Goal: Task Accomplishment & Management: Complete application form

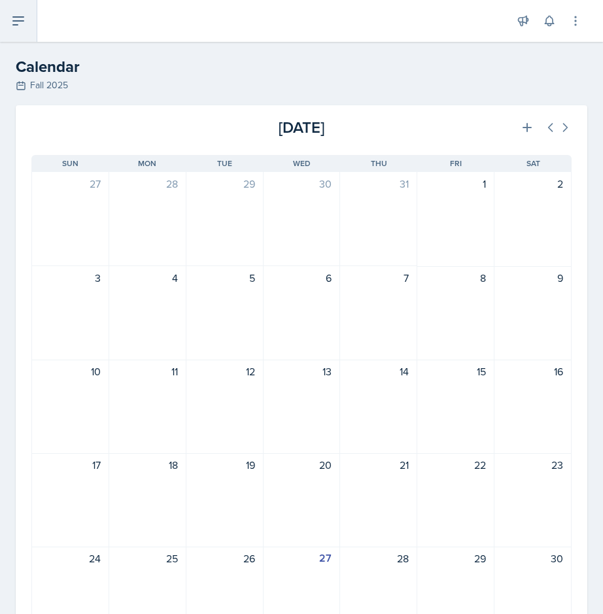
click at [16, 20] on icon at bounding box center [18, 21] width 10 height 8
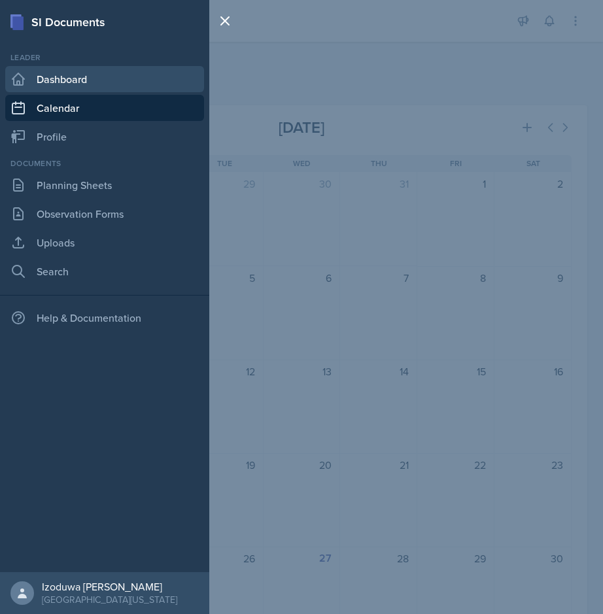
click at [60, 84] on link "Dashboard" at bounding box center [104, 79] width 199 height 26
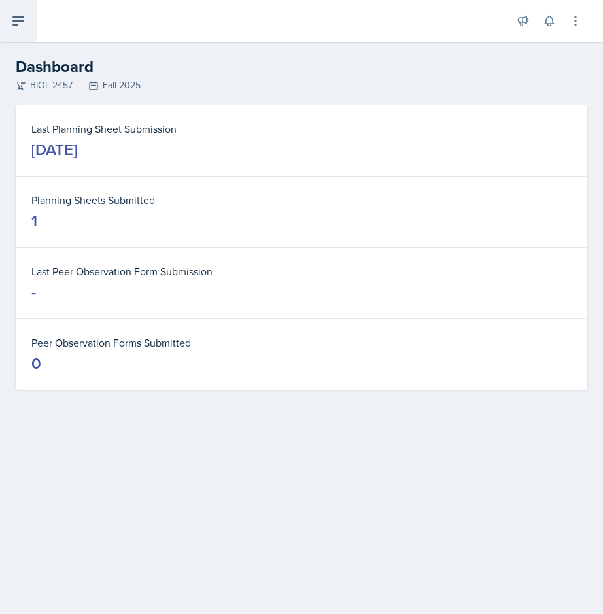
click at [19, 28] on button at bounding box center [18, 21] width 37 height 42
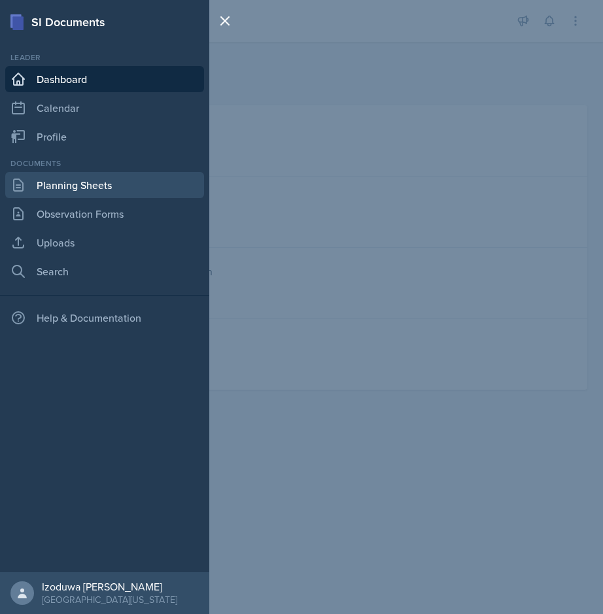
click at [97, 192] on link "Planning Sheets" at bounding box center [104, 185] width 199 height 26
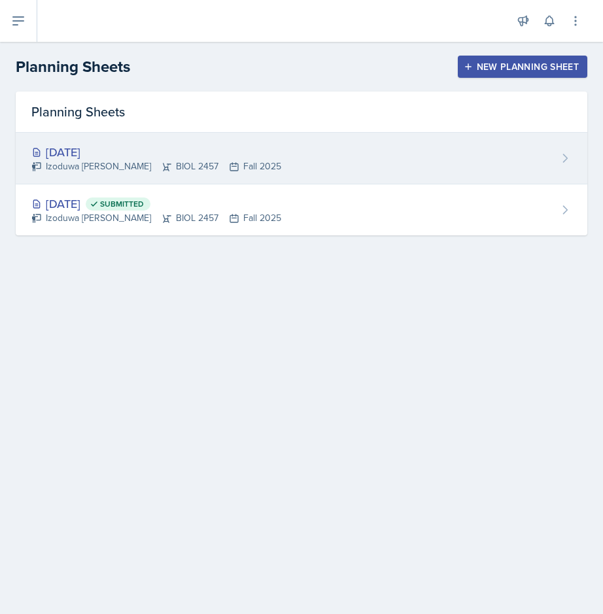
click at [228, 164] on div "Izoduwa [PERSON_NAME] BIOL 2457 Fall 2025" at bounding box center [156, 167] width 250 height 14
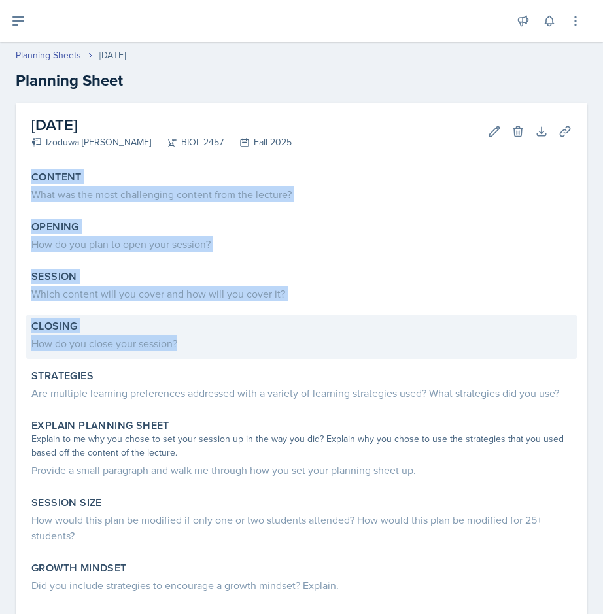
drag, startPoint x: 27, startPoint y: 174, endPoint x: 314, endPoint y: 356, distance: 339.4
click at [314, 356] on div "Content What was the most challenging content from the lecture? Opening How do …" at bounding box center [301, 441] width 540 height 551
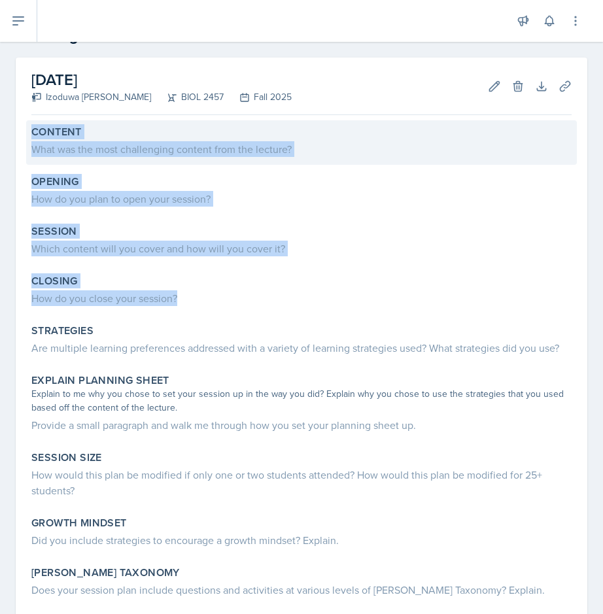
scroll to position [5, 0]
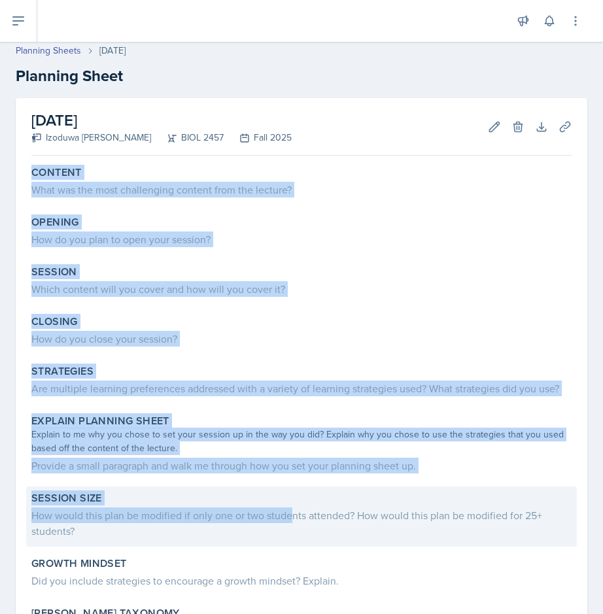
drag, startPoint x: 30, startPoint y: 166, endPoint x: 294, endPoint y: 517, distance: 439.7
click at [294, 517] on div "Content What was the most challenging content from the lecture? Opening How do …" at bounding box center [301, 436] width 540 height 551
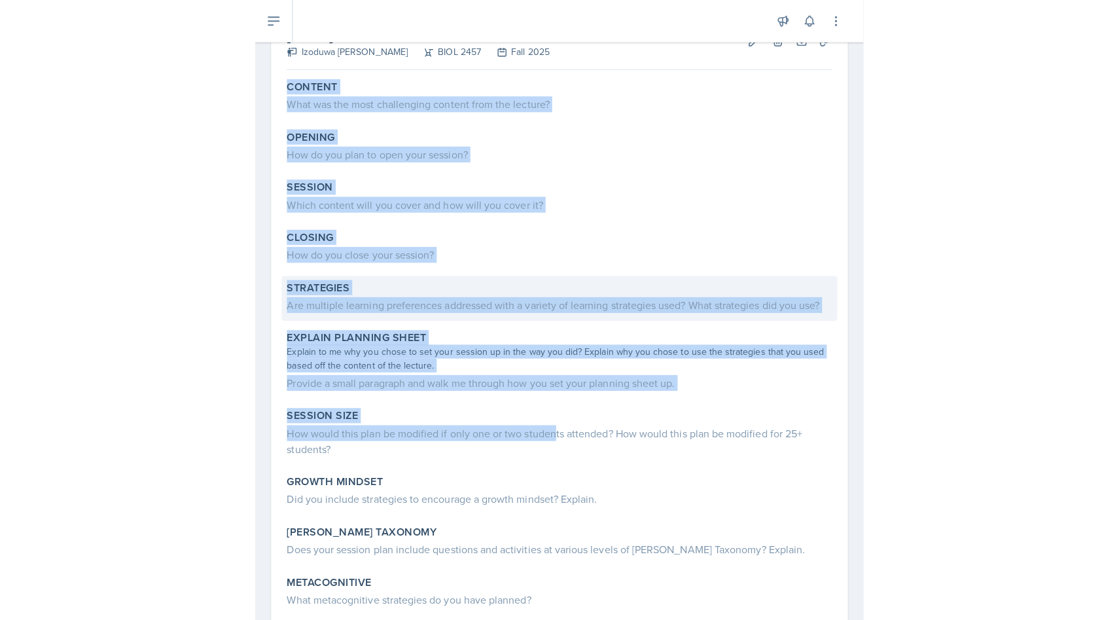
scroll to position [29, 0]
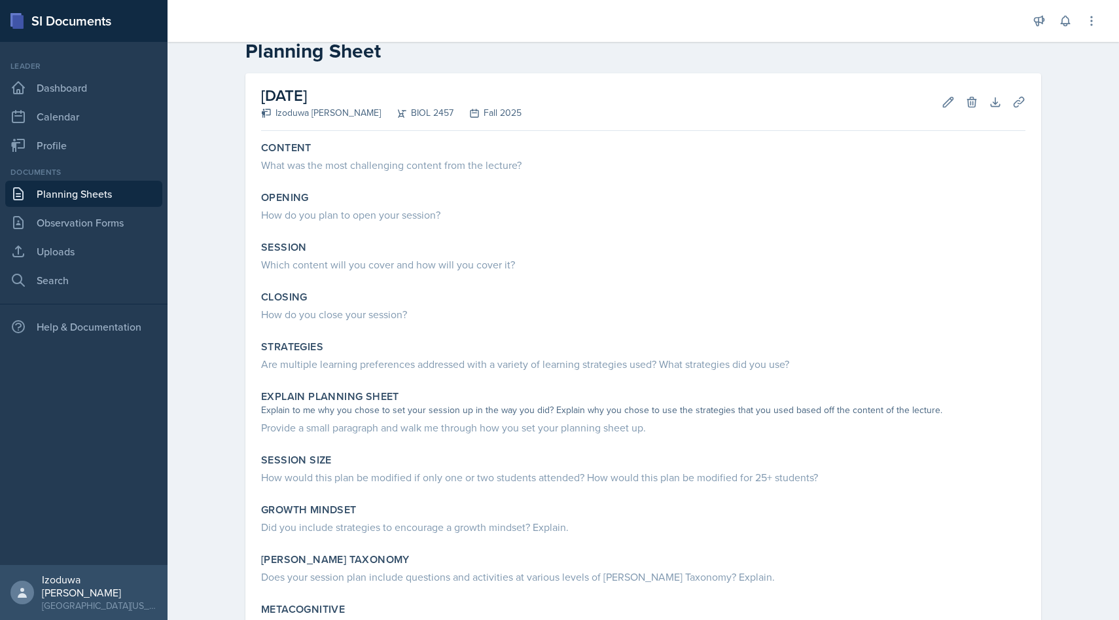
click at [328, 130] on div "[DATE] Izoduwa [PERSON_NAME] BIOL 2457 Fall 2025 Edit Delete Download Uploads A…" at bounding box center [643, 102] width 764 height 58
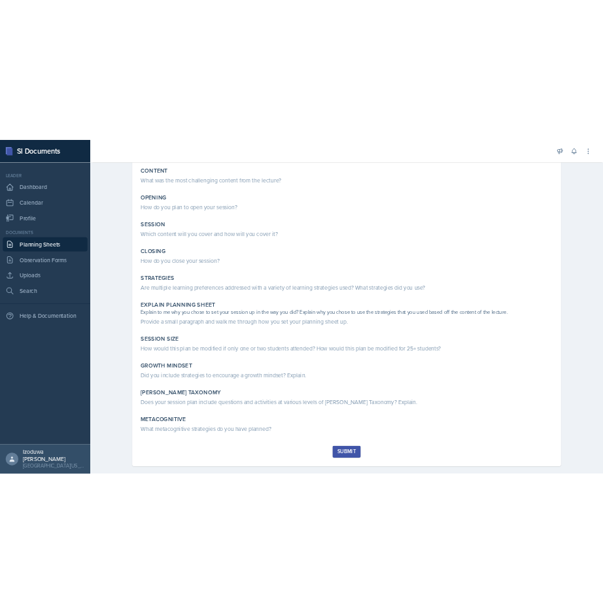
scroll to position [137, 0]
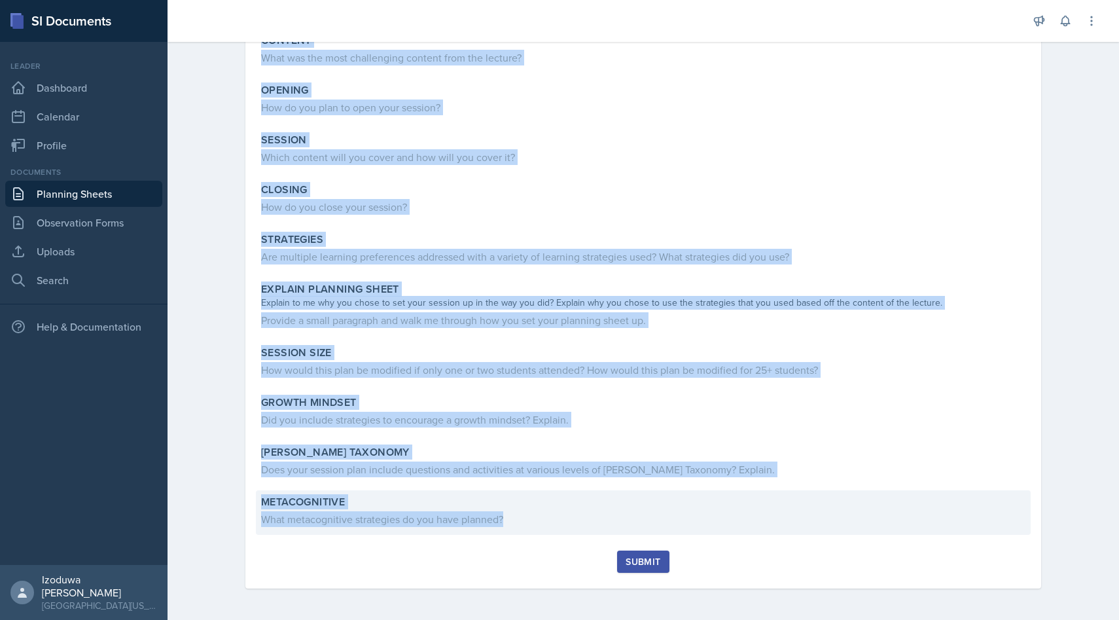
drag, startPoint x: 253, startPoint y: 140, endPoint x: 489, endPoint y: 533, distance: 459.1
click at [489, 533] on div "[DATE] Izoduwa [PERSON_NAME] BIOL 2457 Fall 2025 Edit Delete Download Uploads A…" at bounding box center [643, 277] width 796 height 622
copy div "Loremip Dolo sit ame cons adipiscinge seddoei temp inc utlabor? Etdolor Mag al …"
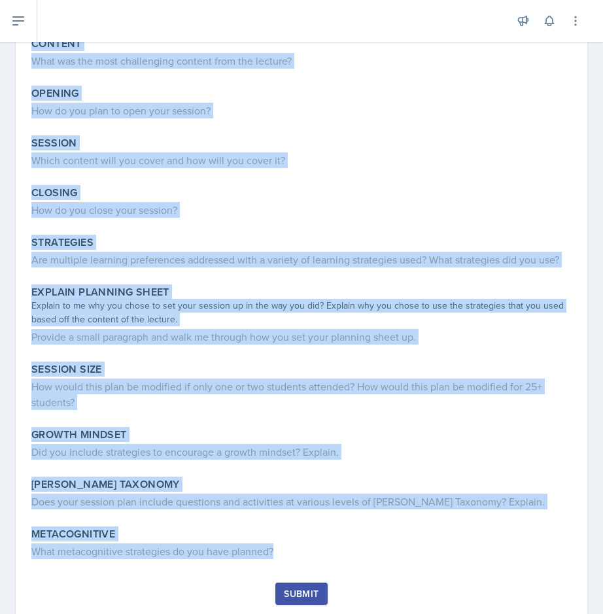
scroll to position [171, 0]
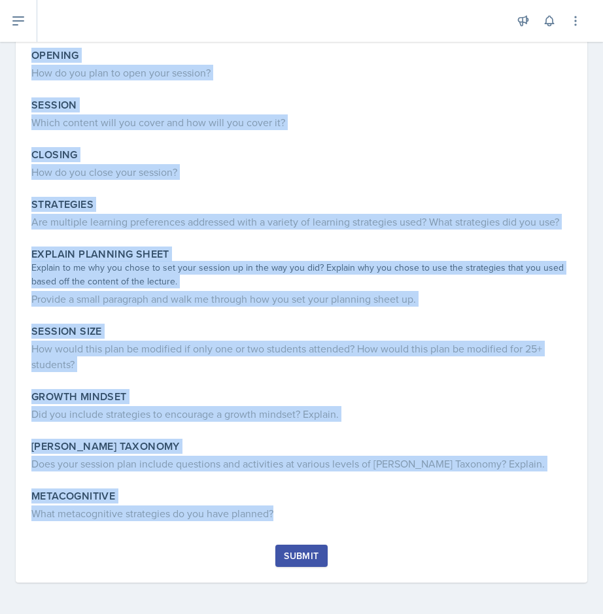
drag, startPoint x: 29, startPoint y: 170, endPoint x: 267, endPoint y: 536, distance: 436.5
click at [267, 536] on div "Content What was the most challenging content from the lecture? Opening How do …" at bounding box center [301, 269] width 540 height 551
copy div "Loremip Dolo sit ame cons adipiscinge seddoei temp inc utlabor? Etdolor Mag al …"
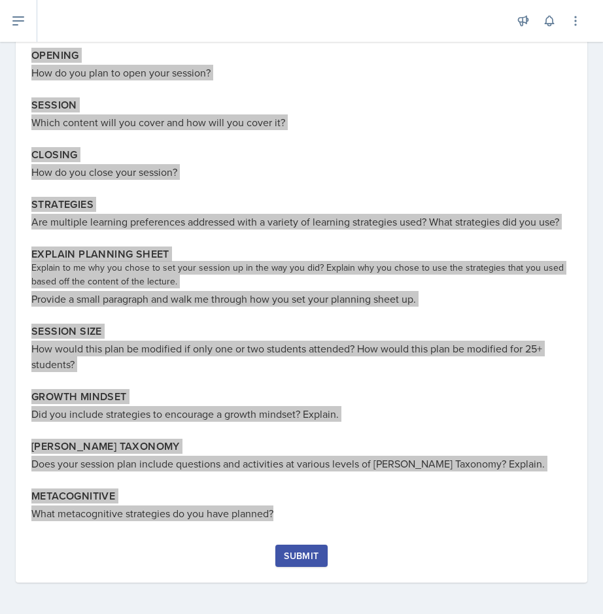
scroll to position [0, 0]
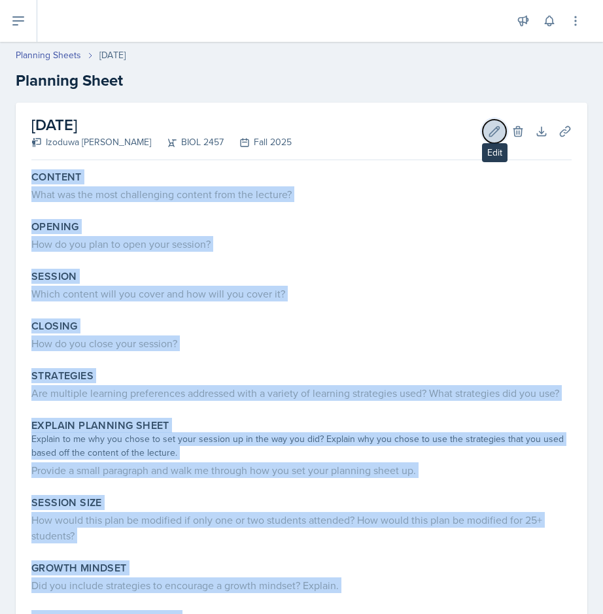
click at [495, 130] on icon at bounding box center [494, 131] width 13 height 13
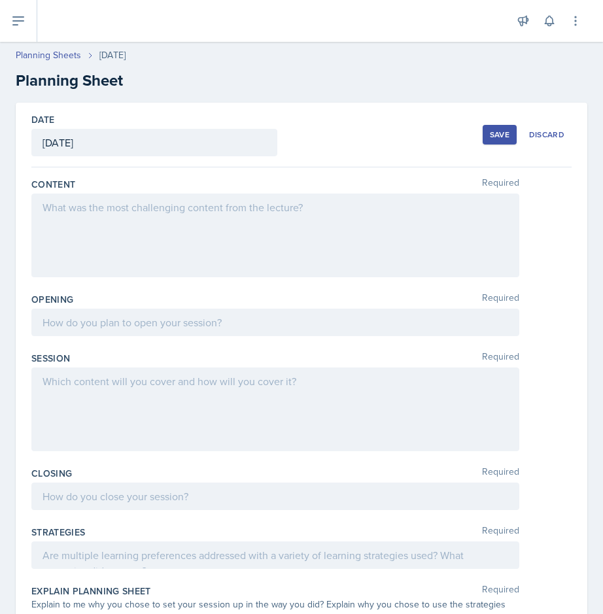
click at [293, 248] on div at bounding box center [275, 236] width 488 height 84
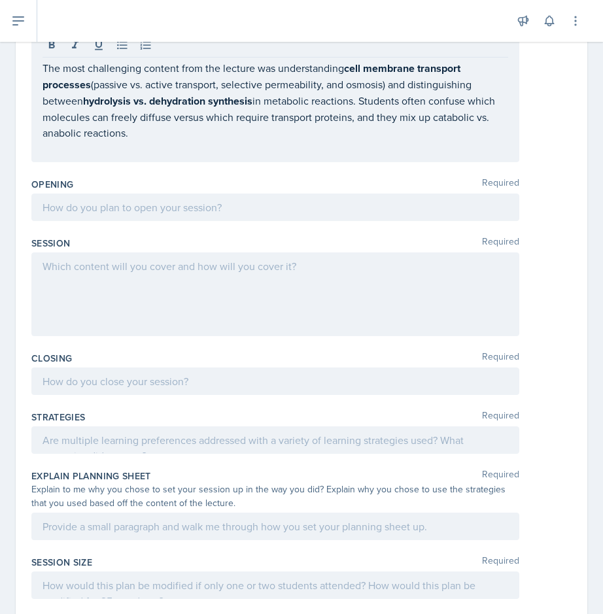
scroll to position [214, 0]
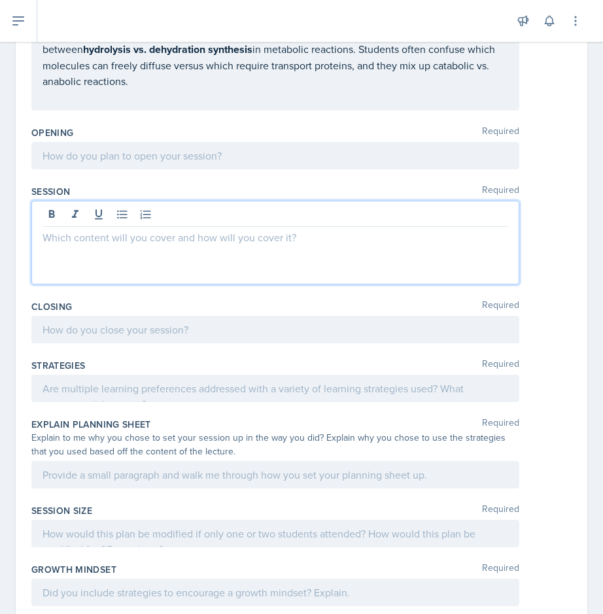
click at [82, 230] on p at bounding box center [276, 238] width 466 height 16
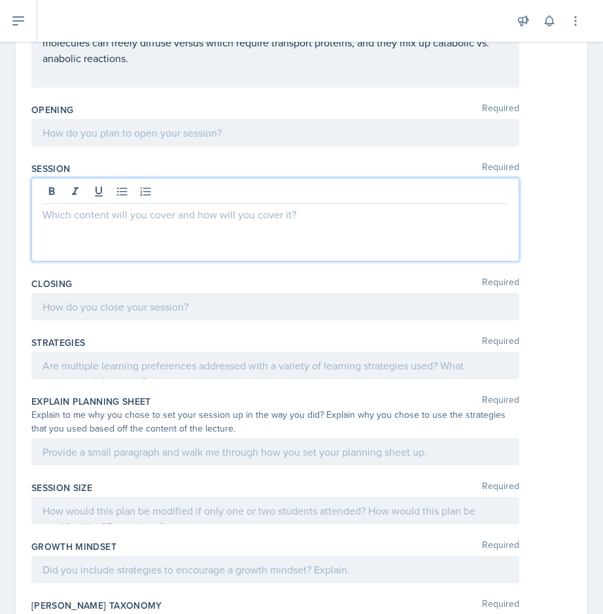
click at [82, 218] on p at bounding box center [276, 215] width 466 height 16
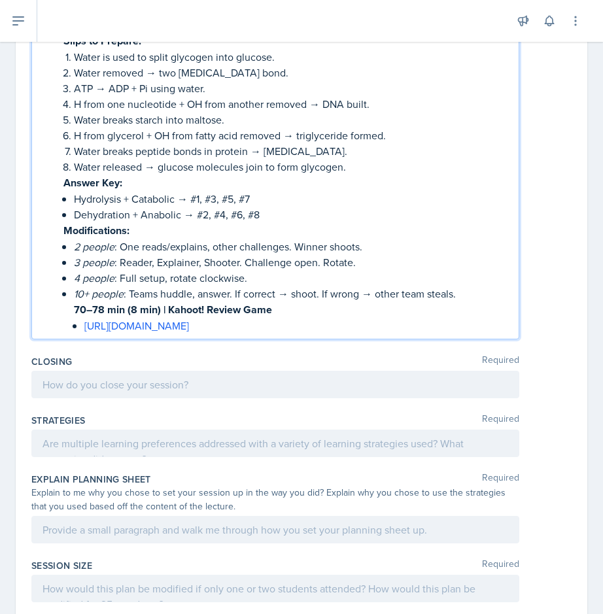
scroll to position [1667, 0]
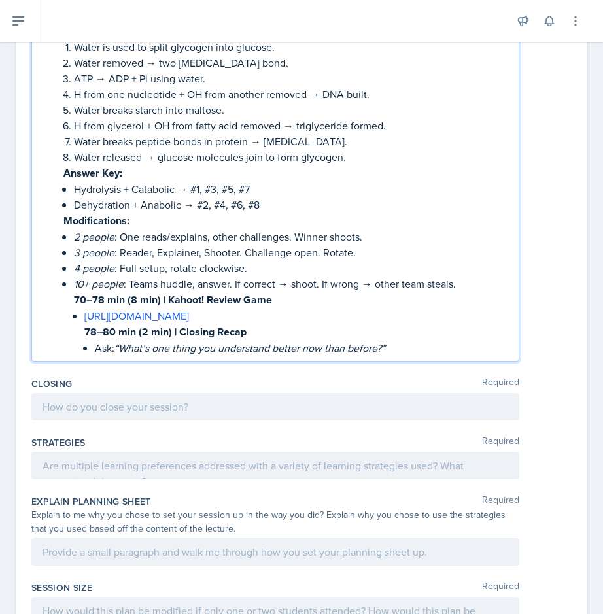
click at [82, 304] on li "10+ people : Teams huddle, answer. If correct → shoot. If wrong → other team st…" at bounding box center [291, 316] width 434 height 80
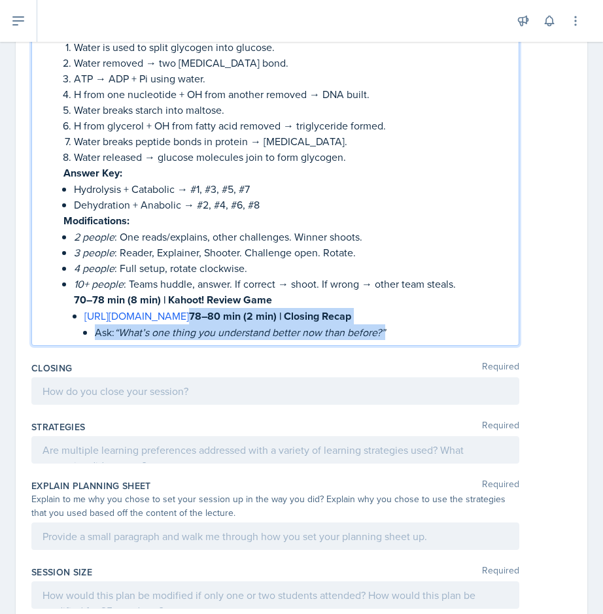
drag, startPoint x: 463, startPoint y: 290, endPoint x: 525, endPoint y: 349, distance: 86.1
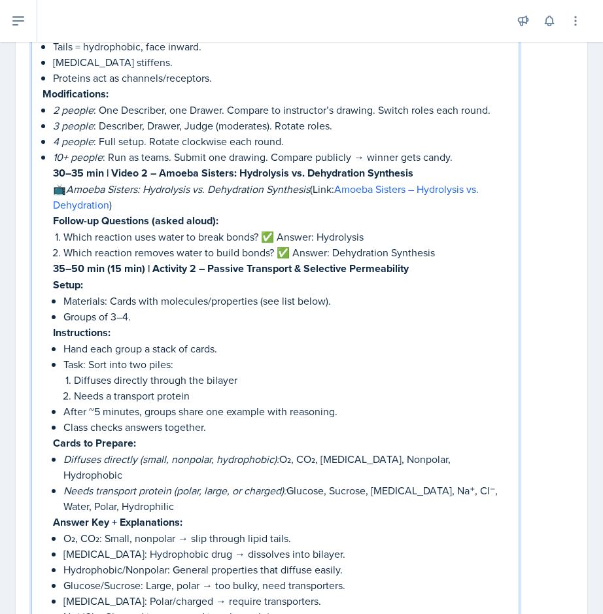
scroll to position [562, 0]
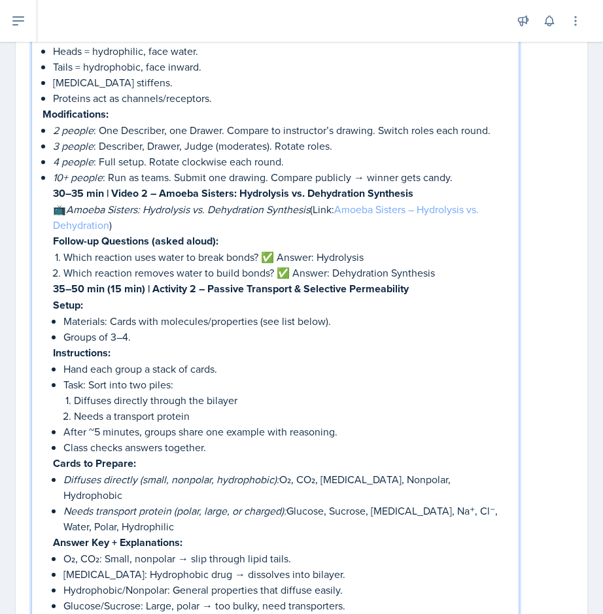
click at [425, 208] on link "Amoeba Sisters – Hydrolysis vs. Dehydration" at bounding box center [267, 217] width 429 height 30
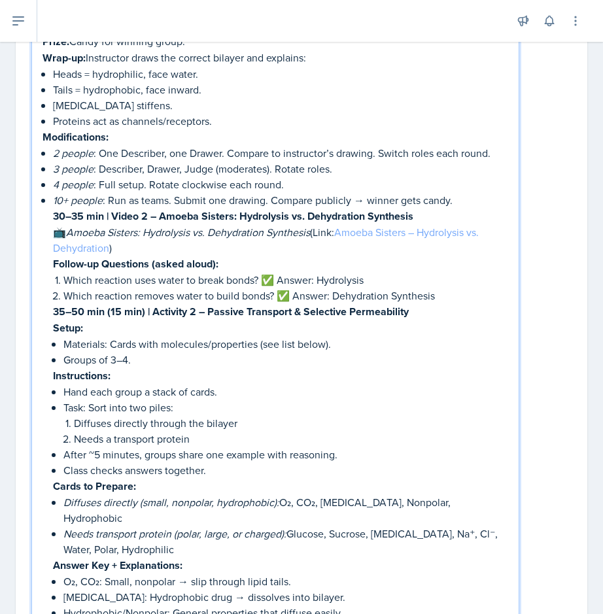
scroll to position [585, 0]
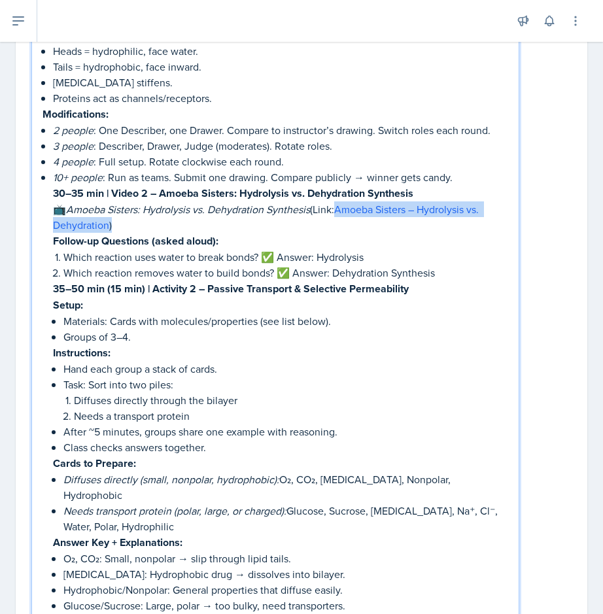
drag, startPoint x: 340, startPoint y: 207, endPoint x: 374, endPoint y: 222, distance: 36.9
click at [374, 222] on p "📺 Amoeba Sisters: Hydrolysis vs. Dehydration Synthesis (Link: Amoeba Sisters – …" at bounding box center [280, 217] width 455 height 31
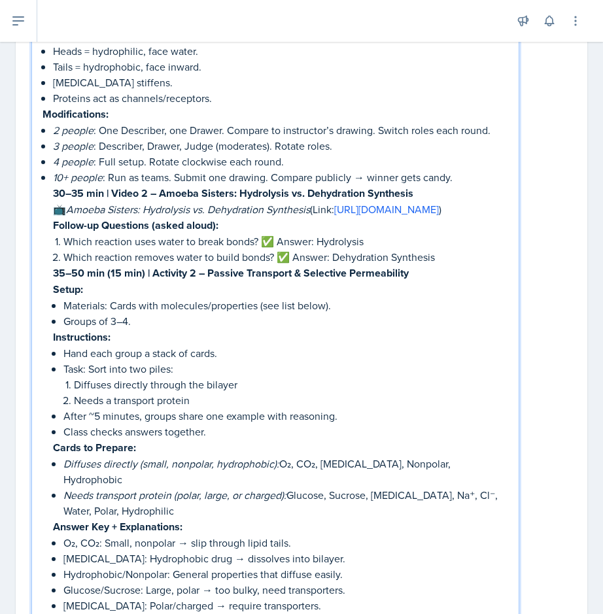
click at [312, 206] on p "📺 Amoeba Sisters: Hydrolysis vs. Dehydration Synthesis (Link: [URL][DOMAIN_NAME…" at bounding box center [280, 210] width 455 height 16
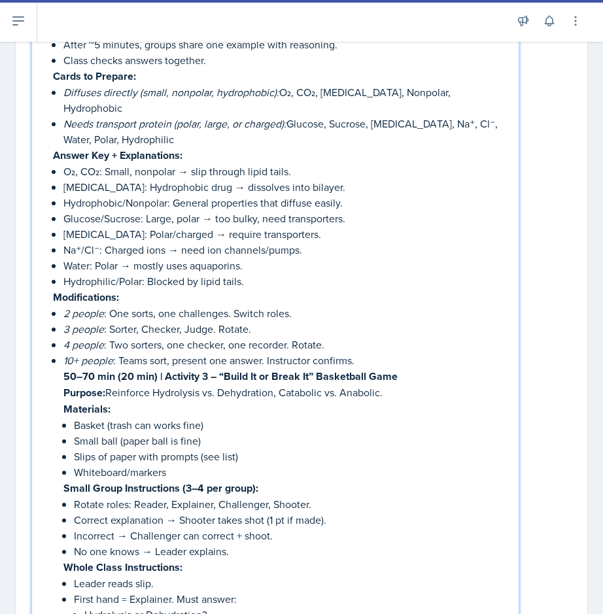
scroll to position [957, 0]
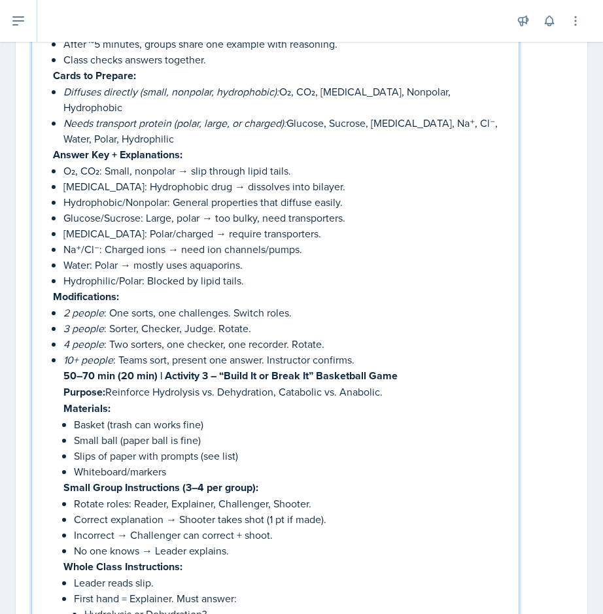
click at [366, 352] on p "10+ people : Teams sort, present one answer. Instructor confirms." at bounding box center [285, 360] width 445 height 16
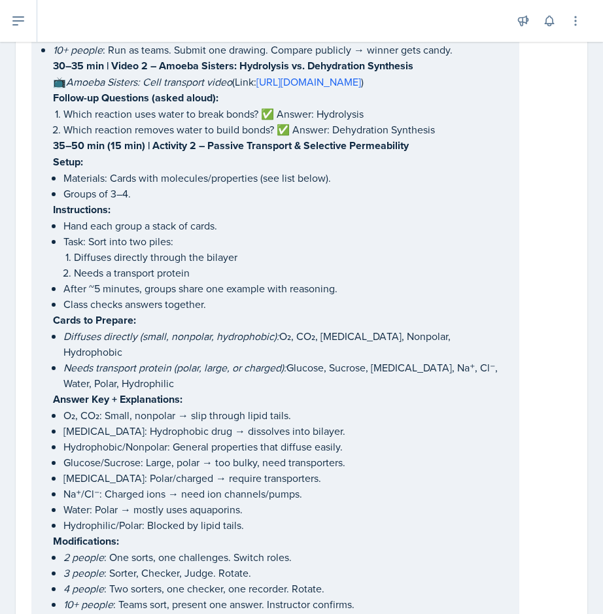
scroll to position [703, 0]
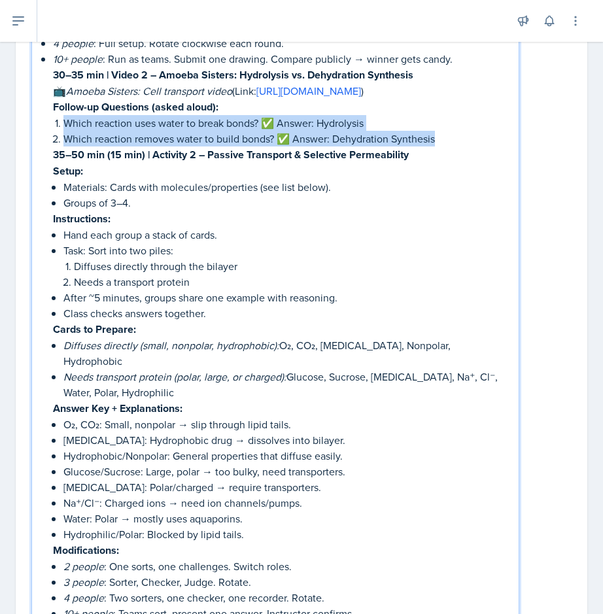
drag, startPoint x: 54, startPoint y: 121, endPoint x: 440, endPoint y: 137, distance: 385.7
click at [440, 137] on ol "Which reaction uses water to break bonds? ✅ Answer: Hydrolysis Which reaction r…" at bounding box center [285, 130] width 445 height 31
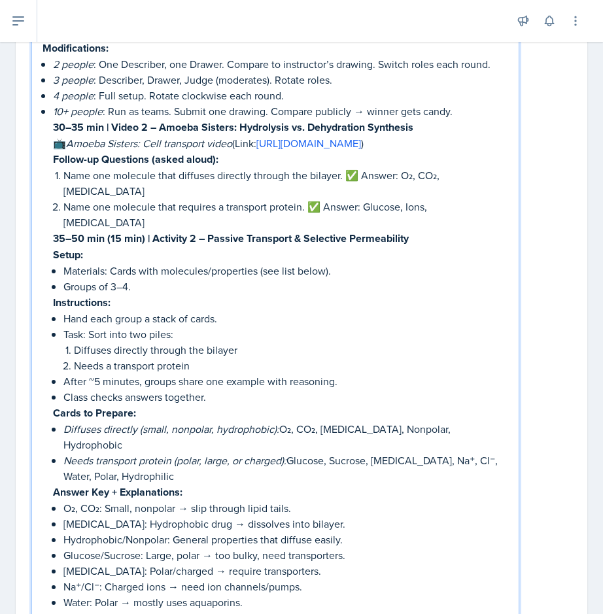
scroll to position [652, 0]
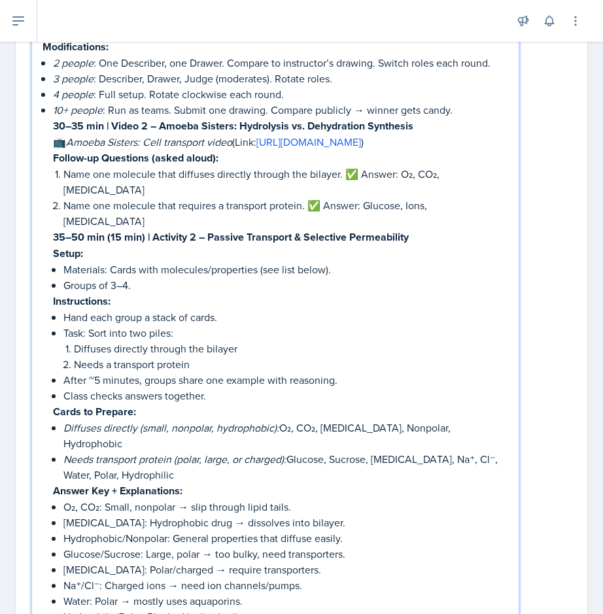
click at [65, 230] on strong "35–50 min (15 min) | Activity 2 – Passive Transport & Selective Permeability" at bounding box center [231, 237] width 356 height 15
click at [86, 230] on strong "35–50 min (15 min) | Activity 2 – Passive Transport & Selective Permeability" at bounding box center [231, 237] width 356 height 15
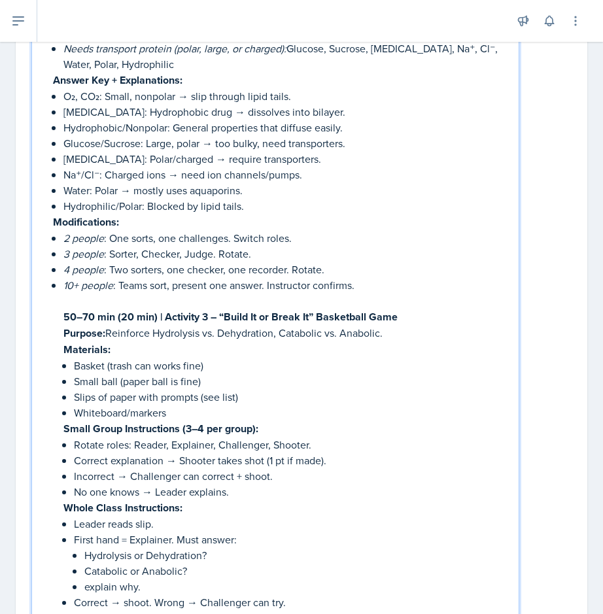
scroll to position [1070, 0]
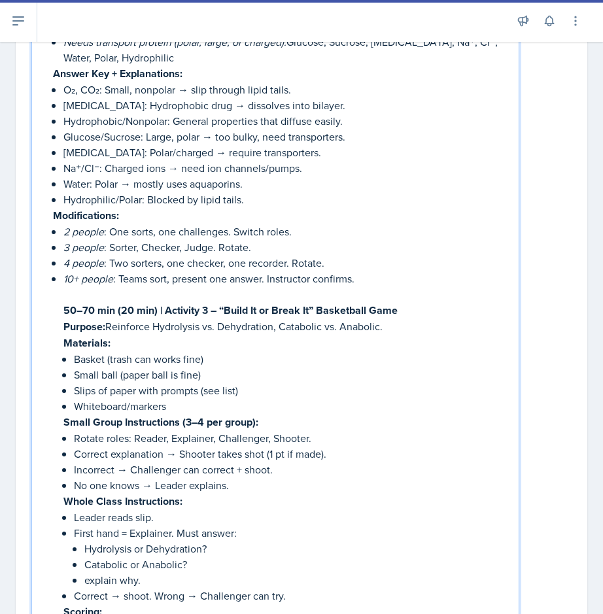
click at [132, 287] on p at bounding box center [285, 295] width 445 height 16
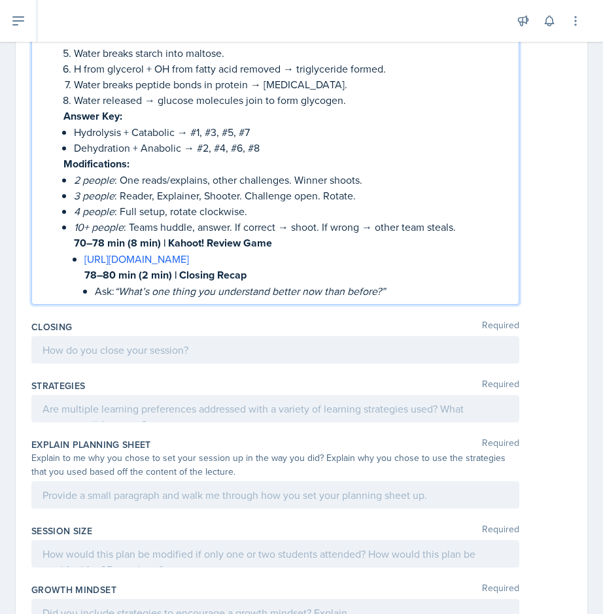
scroll to position [1859, 0]
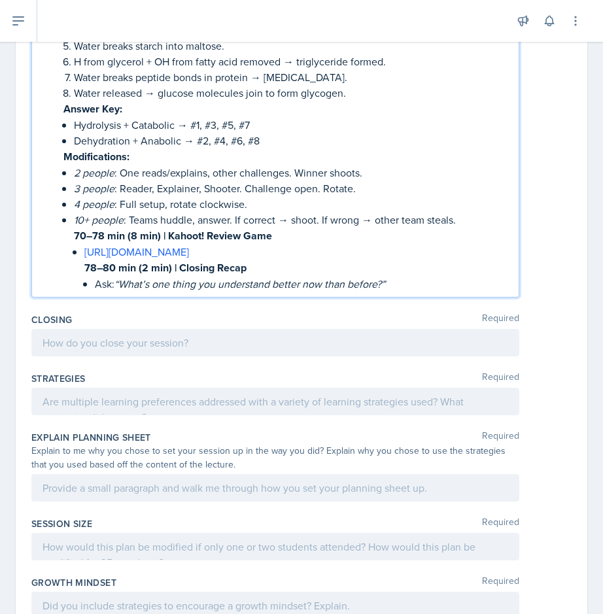
click at [394, 276] on p "Ask: “What’s one thing you understand better now than before?”" at bounding box center [302, 284] width 414 height 16
click at [410, 276] on p "Ask: “What’s one thing you understand better now than before?”" at bounding box center [302, 284] width 414 height 16
click at [422, 276] on p "Ask: “What’s one thing you understand better now than before?”" at bounding box center [302, 284] width 414 height 16
click at [399, 276] on p "Ask: “What’s one thing you understand better now than before?”" at bounding box center [302, 284] width 414 height 16
click at [409, 276] on p "Ask: “What’s one thing you understand better now than before?”" at bounding box center [302, 284] width 414 height 16
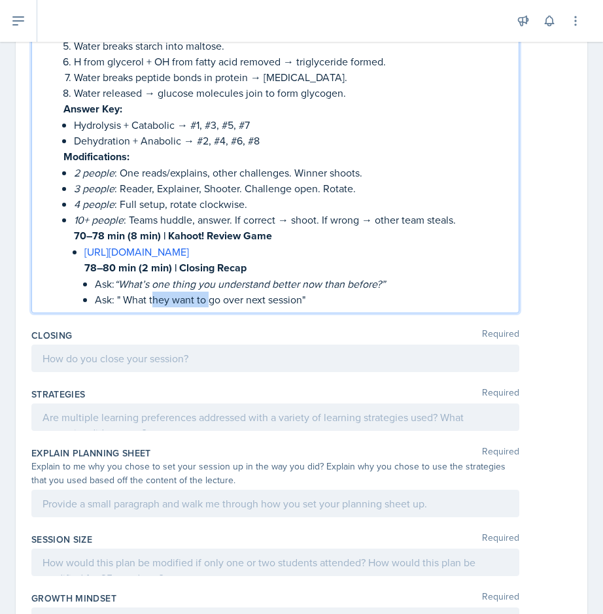
drag, startPoint x: 152, startPoint y: 260, endPoint x: 209, endPoint y: 260, distance: 56.3
click at [209, 292] on p "Ask: " What they want to go over next session"" at bounding box center [302, 300] width 414 height 16
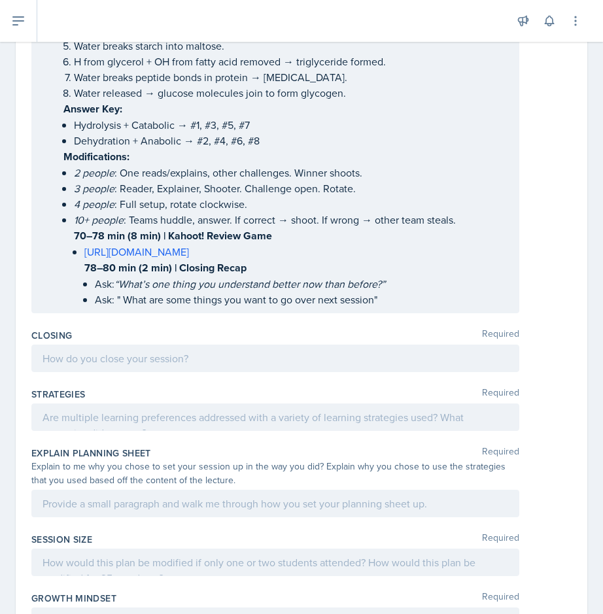
click at [250, 345] on div at bounding box center [275, 358] width 488 height 27
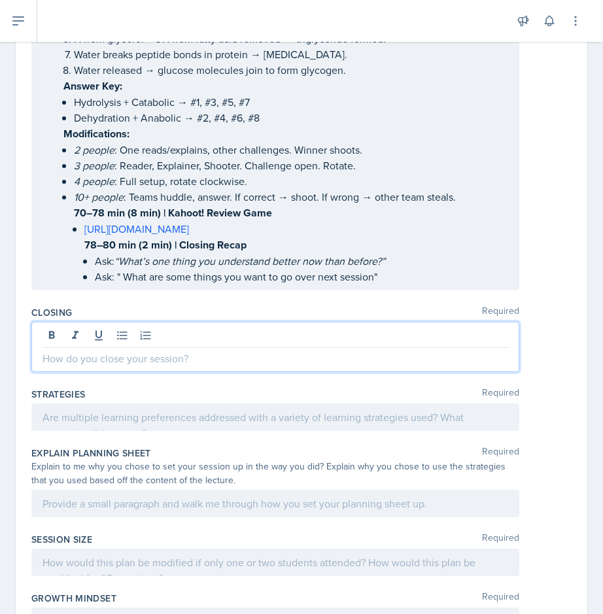
click at [378, 404] on div at bounding box center [275, 417] width 488 height 27
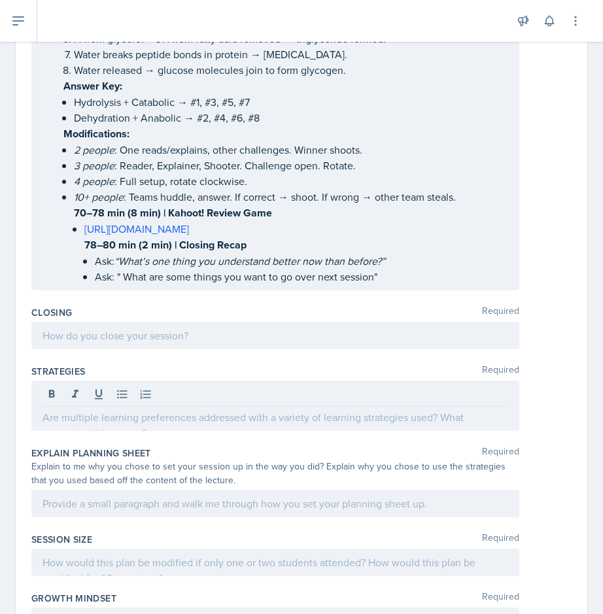
click at [378, 385] on div at bounding box center [276, 396] width 466 height 22
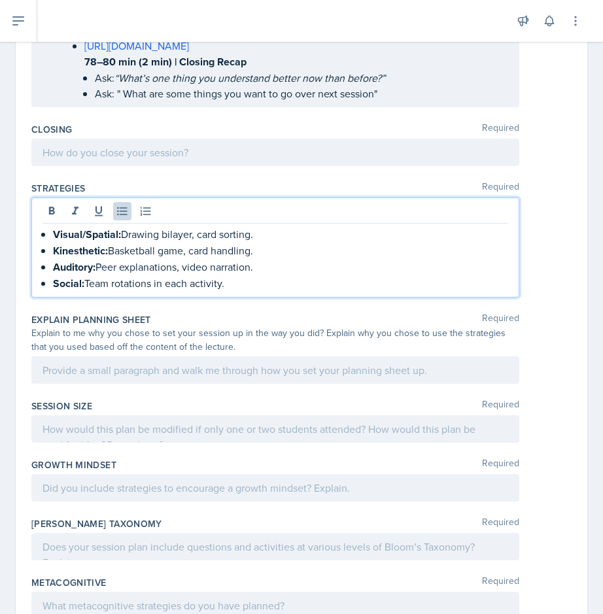
scroll to position [2057, 0]
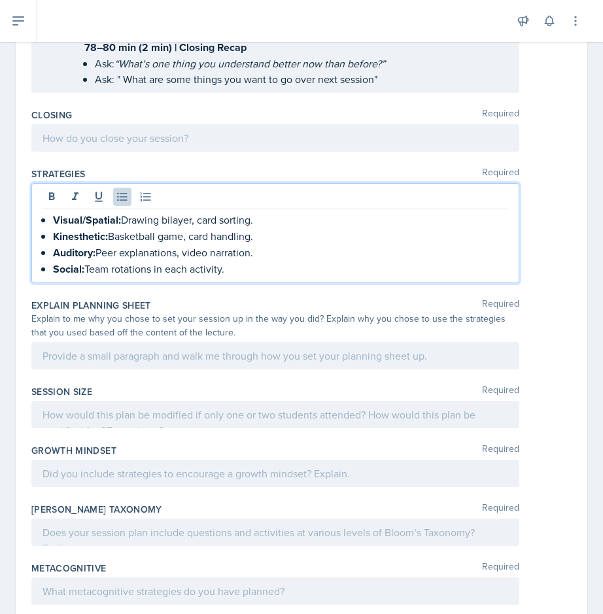
click at [272, 401] on div at bounding box center [275, 414] width 488 height 27
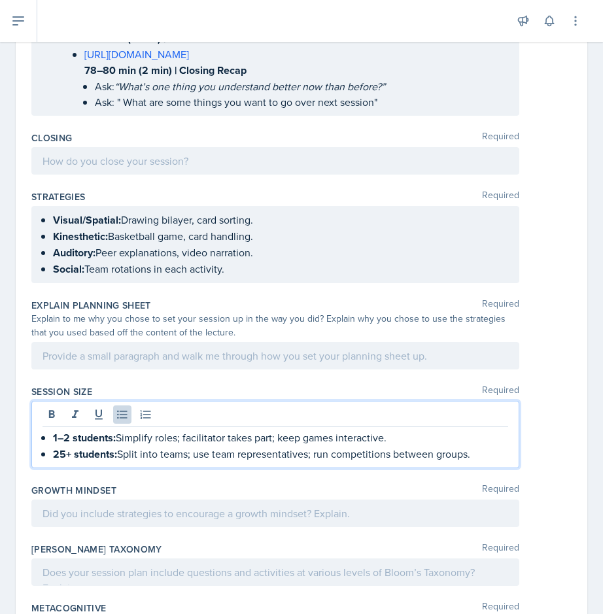
scroll to position [2073, 0]
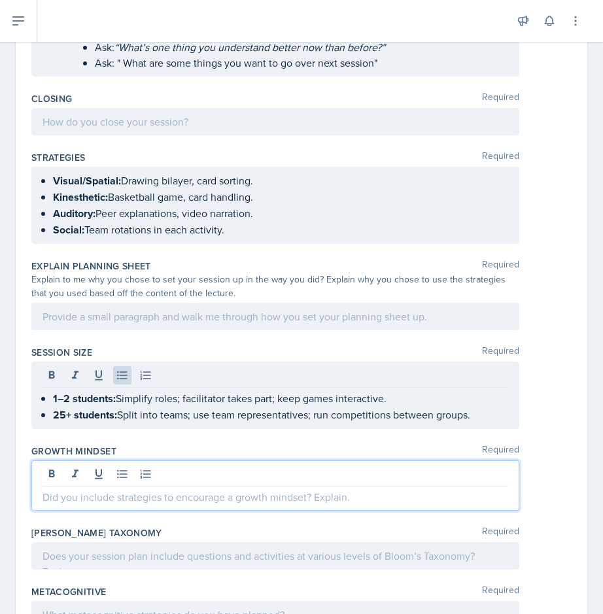
click at [203, 489] on p at bounding box center [276, 497] width 466 height 16
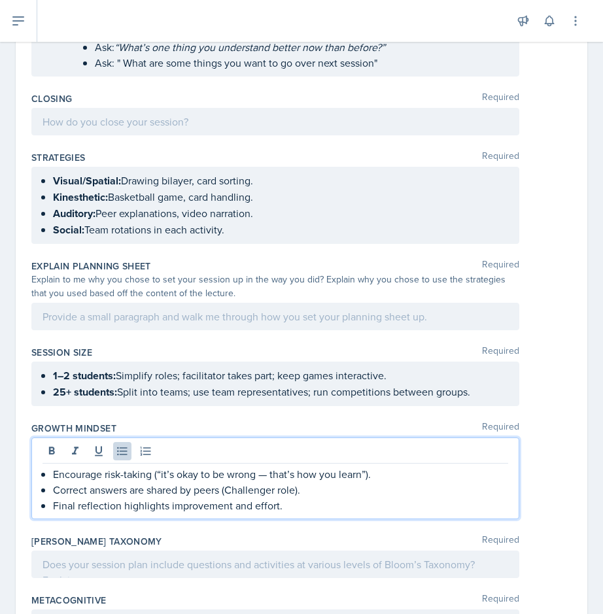
scroll to position [2104, 0]
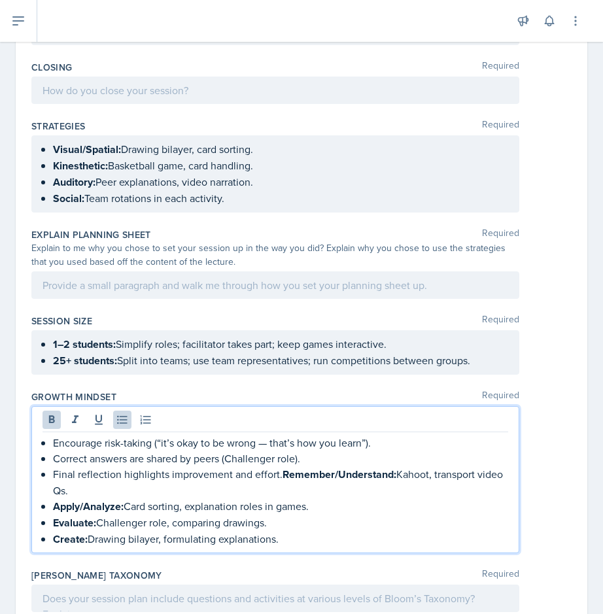
drag, startPoint x: 281, startPoint y: 430, endPoint x: 344, endPoint y: 509, distance: 101.5
click at [344, 509] on div "Growth Mindset Required Encourage risk-taking (“it’s okay to be wrong — that’s …" at bounding box center [301, 474] width 540 height 179
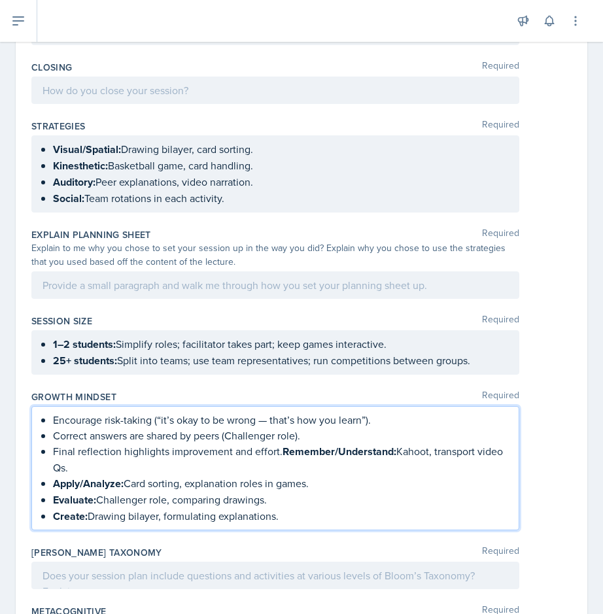
scroll to position [2081, 0]
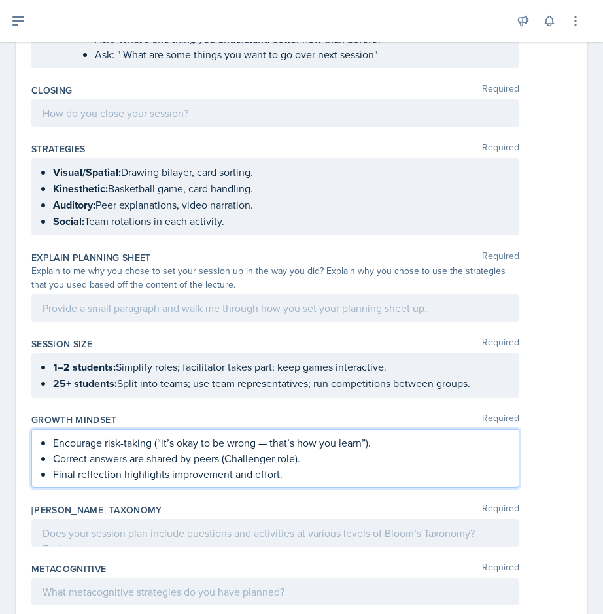
click at [218, 520] on div at bounding box center [275, 533] width 488 height 27
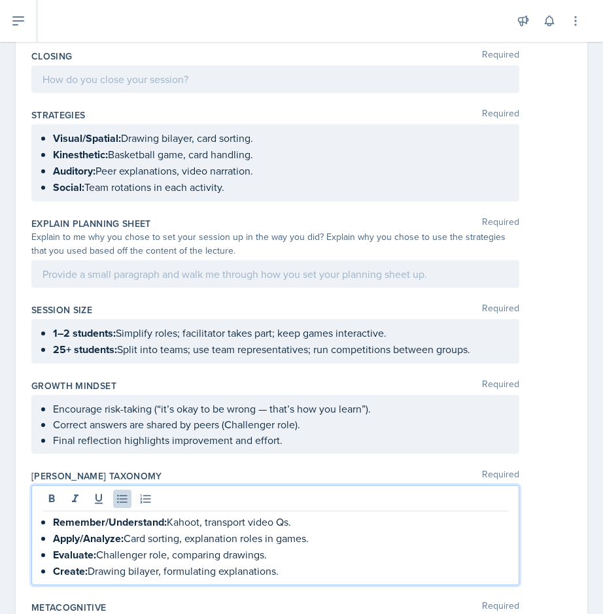
scroll to position [2153, 0]
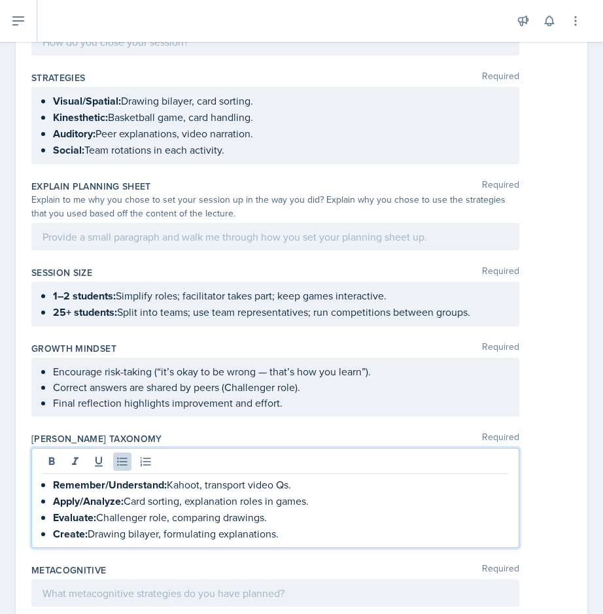
click at [425, 586] on p at bounding box center [276, 594] width 466 height 16
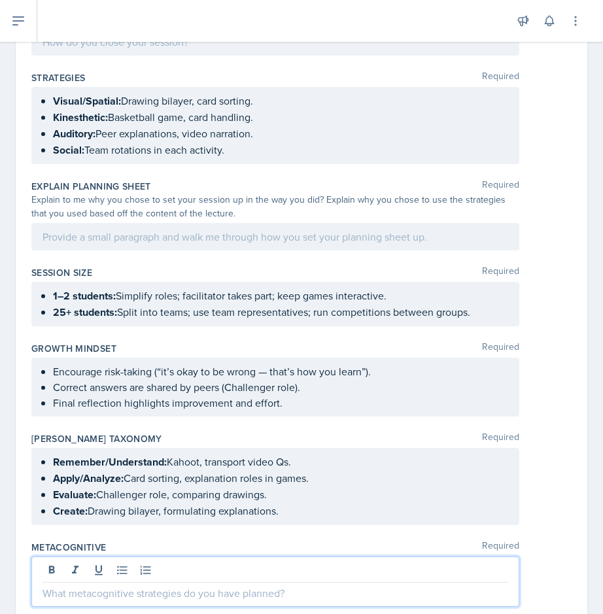
click at [425, 586] on p at bounding box center [276, 594] width 466 height 16
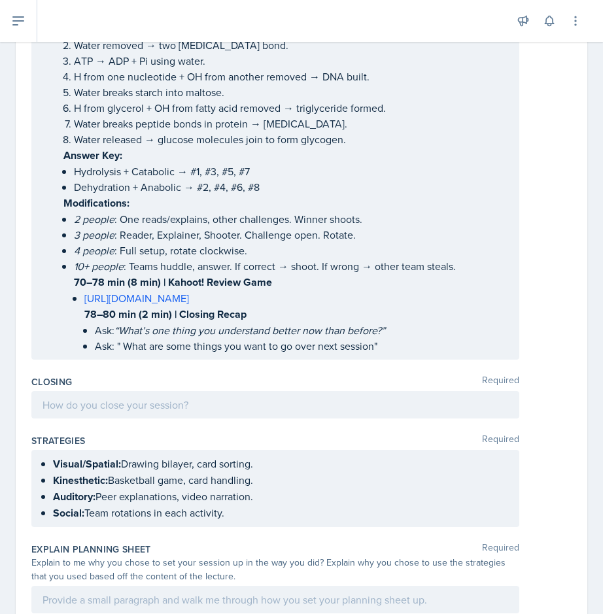
scroll to position [1822, 0]
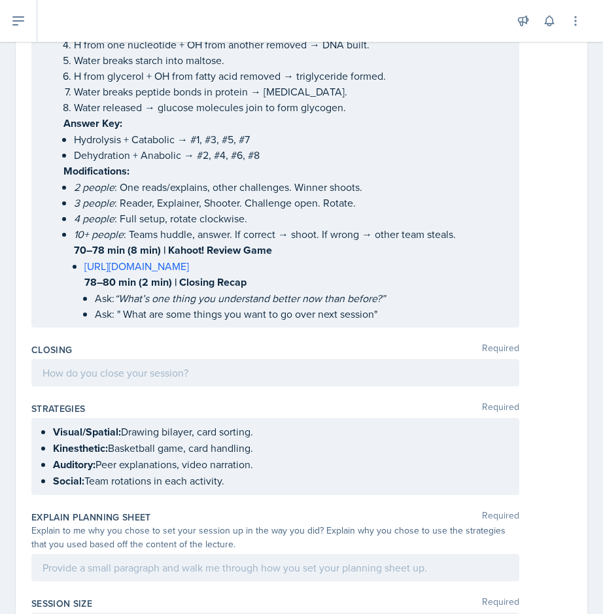
click at [423, 402] on div "Strategies Required" at bounding box center [301, 408] width 540 height 13
click at [285, 359] on div at bounding box center [275, 372] width 488 height 27
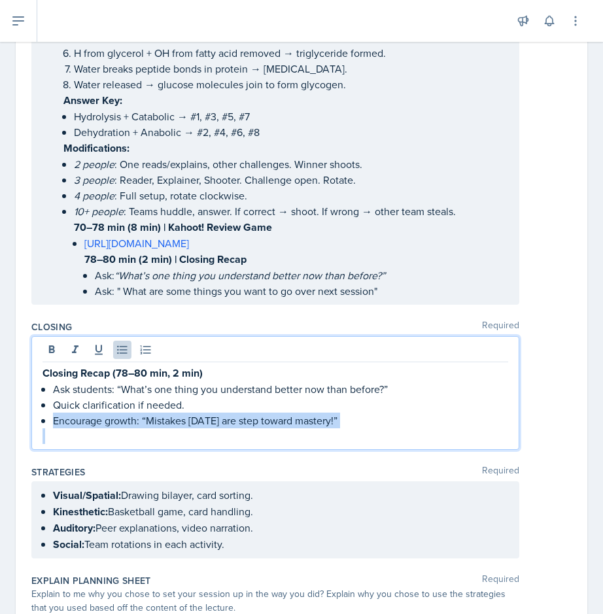
drag, startPoint x: 46, startPoint y: 376, endPoint x: 314, endPoint y: 392, distance: 268.7
click at [314, 392] on div "Closing Recap (78–80 min, 2 min) Ask students: “What’s one thing you understand…" at bounding box center [276, 404] width 466 height 79
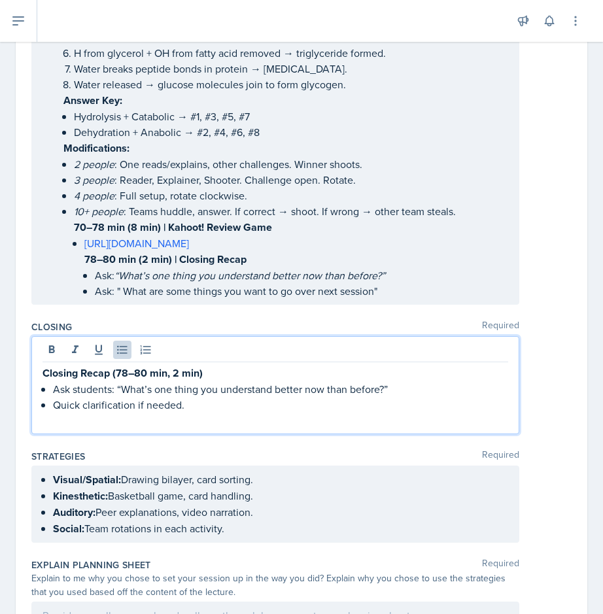
scroll to position [1867, 0]
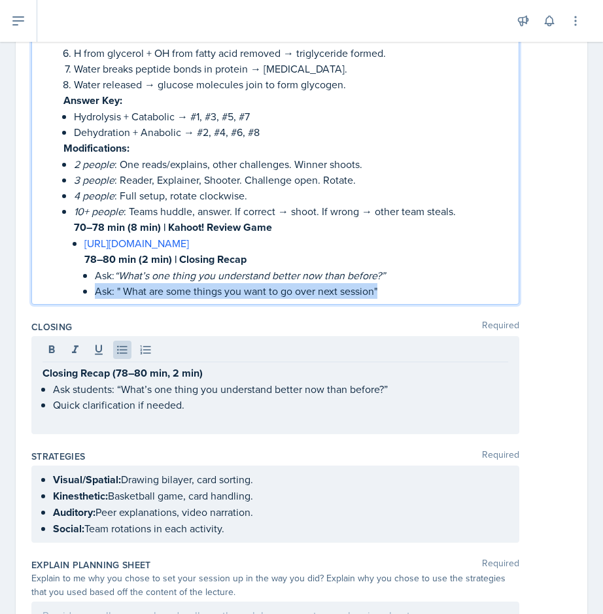
drag, startPoint x: 96, startPoint y: 249, endPoint x: 362, endPoint y: 264, distance: 267.4
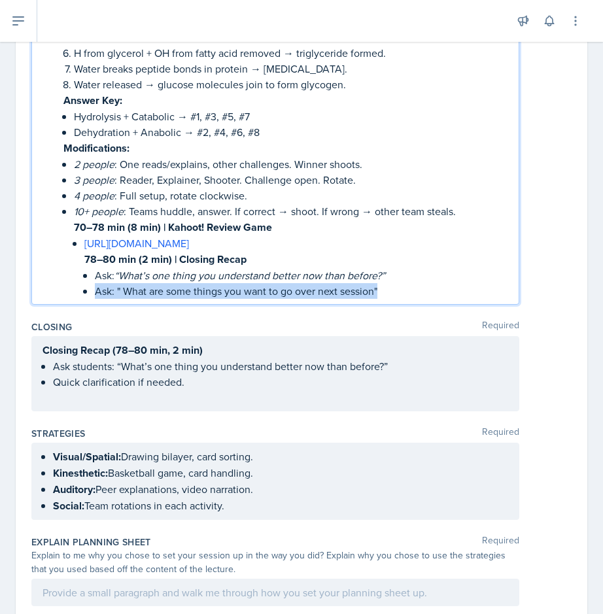
copy p "Ask: " What are some things you want to go over next session""
click at [200, 359] on ul "Ask students: “What’s one thing you understand better now than before?” Quick c…" at bounding box center [280, 382] width 455 height 47
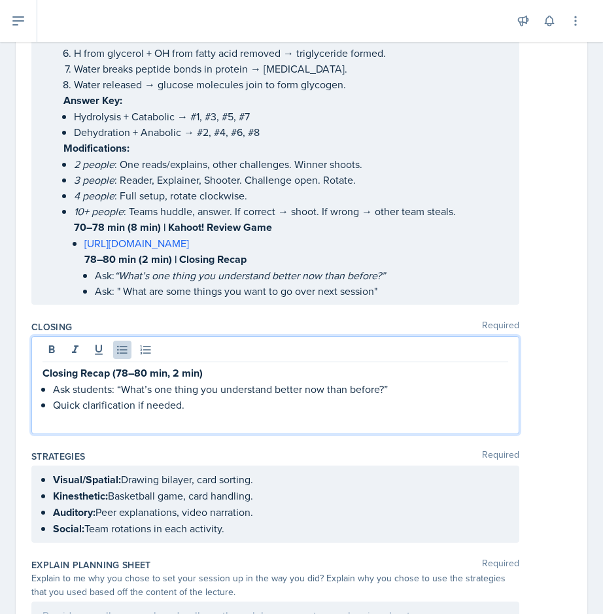
click at [408, 381] on p "Ask students: “What’s one thing you understand better now than before?”" at bounding box center [280, 389] width 455 height 16
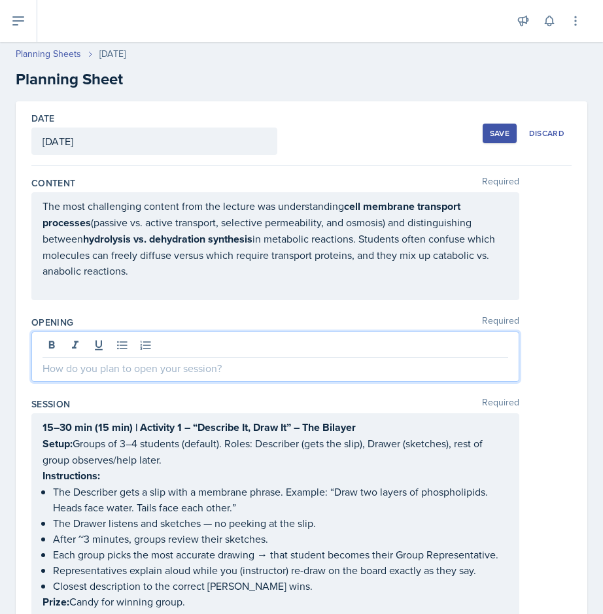
scroll to position [24, 0]
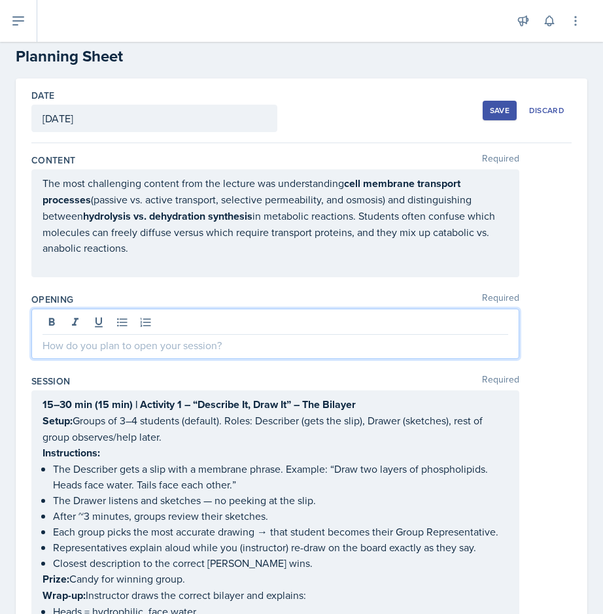
click at [277, 349] on p at bounding box center [276, 346] width 466 height 16
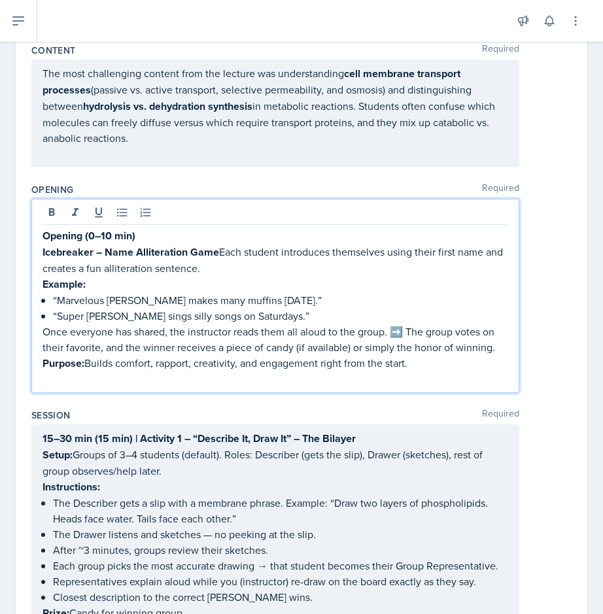
scroll to position [137, 0]
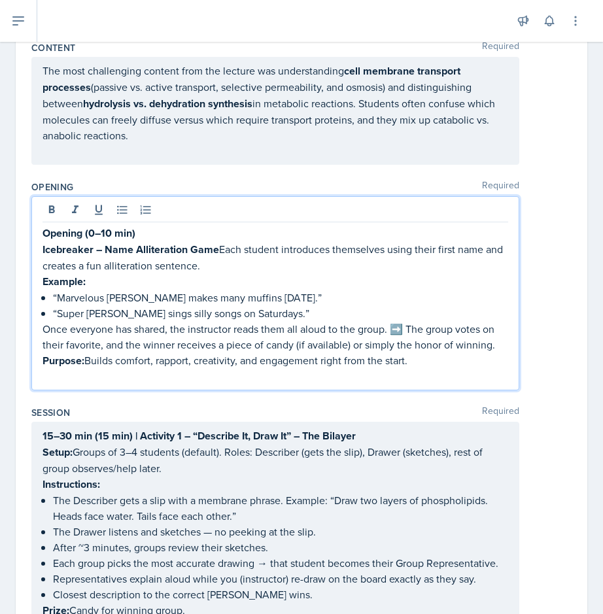
click at [156, 236] on p "Opening (0–10 min)" at bounding box center [276, 233] width 466 height 16
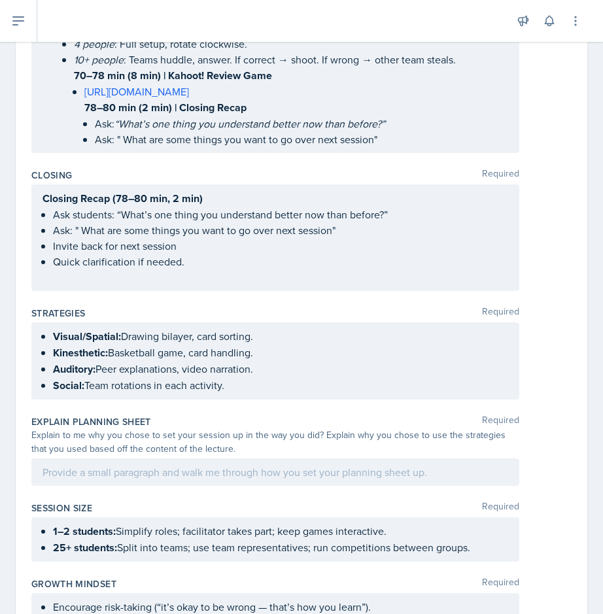
scroll to position [2406, 0]
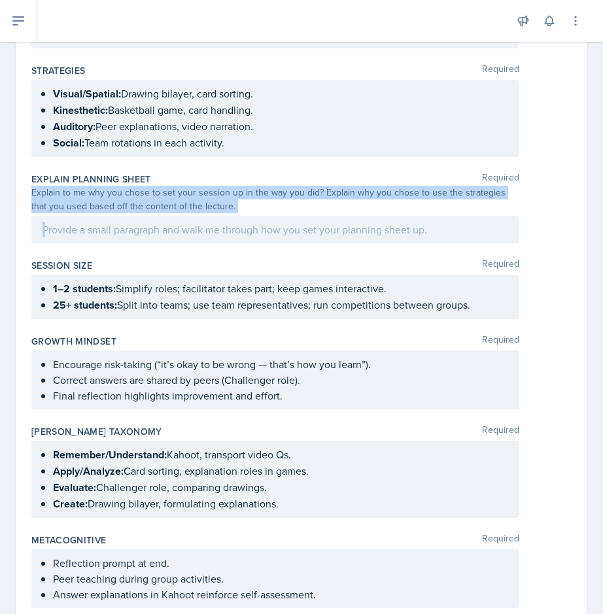
drag, startPoint x: 30, startPoint y: 152, endPoint x: 434, endPoint y: 206, distance: 407.9
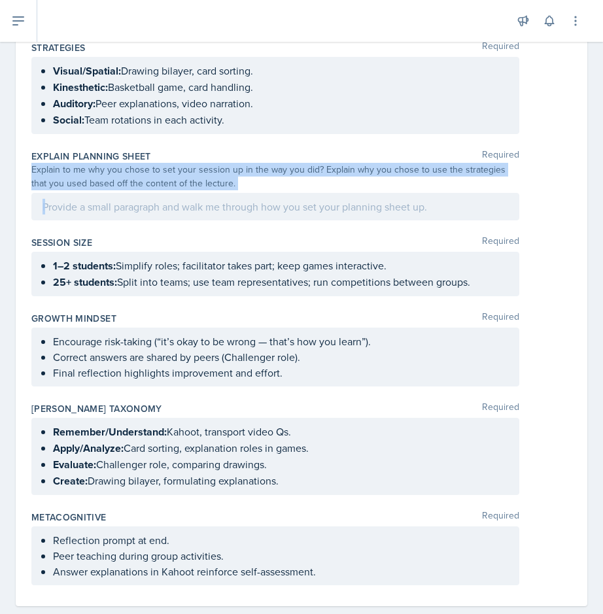
scroll to position [2383, 0]
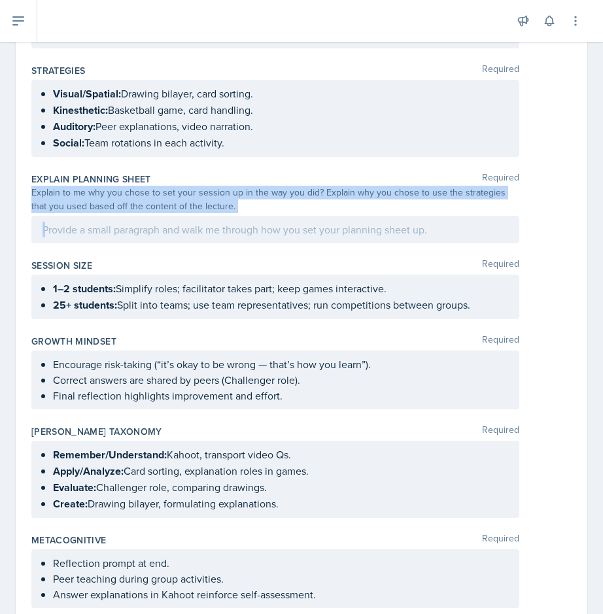
copy div "Explain to me why you chose to set your session up in the way you did? Explain …"
click at [203, 222] on p at bounding box center [276, 230] width 466 height 16
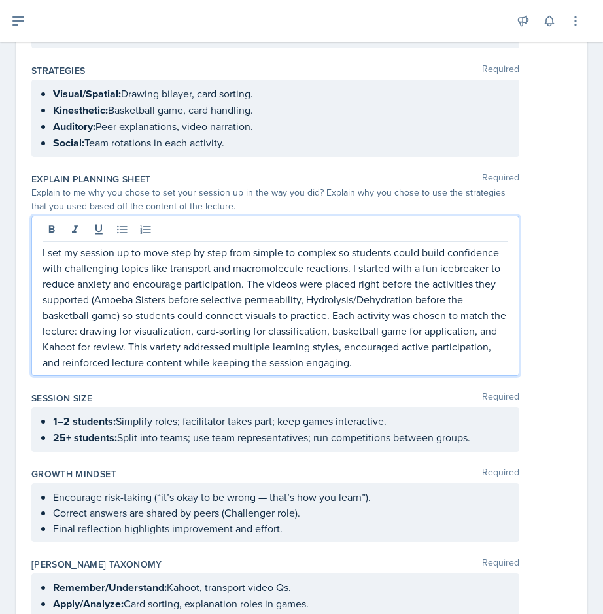
click at [306, 173] on div "Explain Planning Sheet Required" at bounding box center [301, 179] width 540 height 13
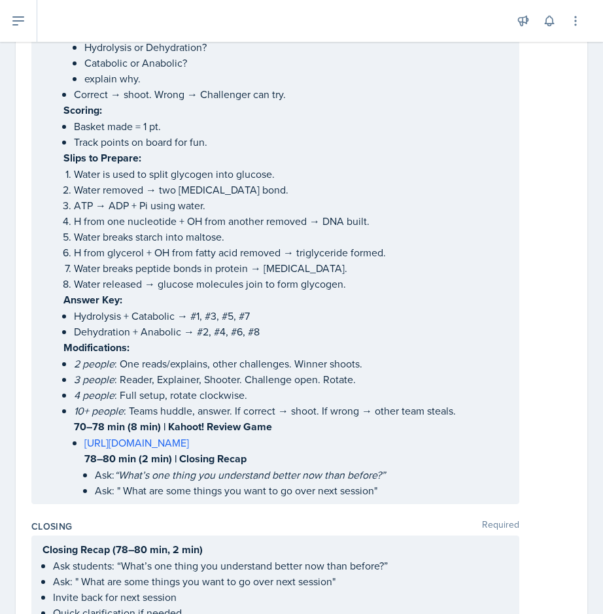
scroll to position [1945, 0]
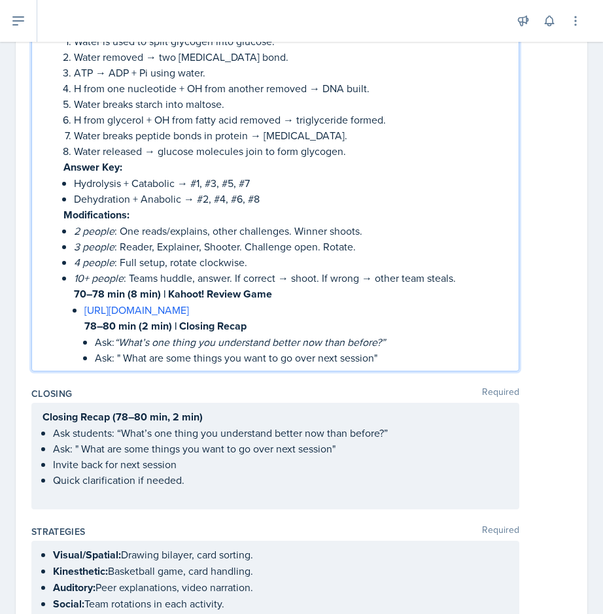
click at [473, 302] on p "[URL][DOMAIN_NAME]" at bounding box center [296, 310] width 424 height 16
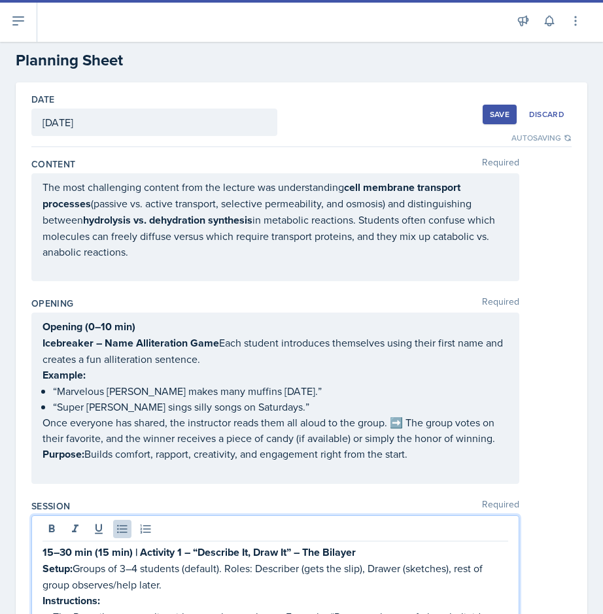
scroll to position [0, 0]
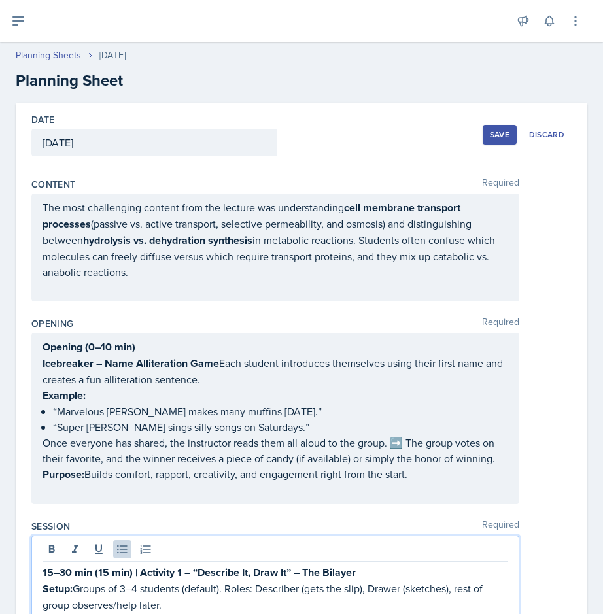
click at [505, 139] on div "Save" at bounding box center [500, 135] width 20 height 10
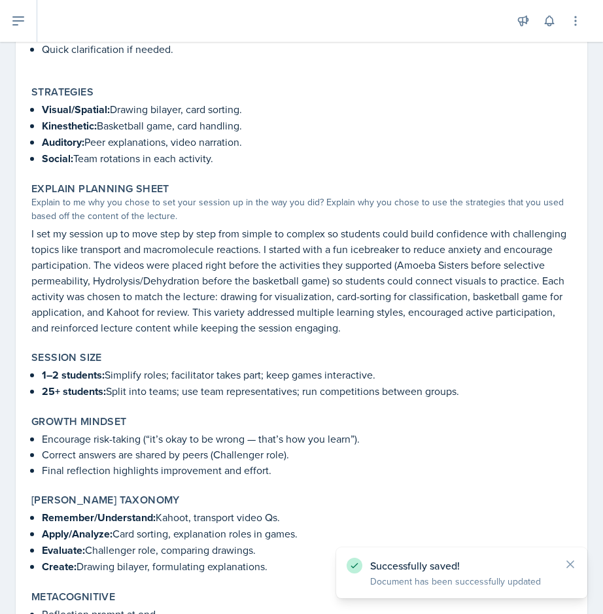
scroll to position [2858, 0]
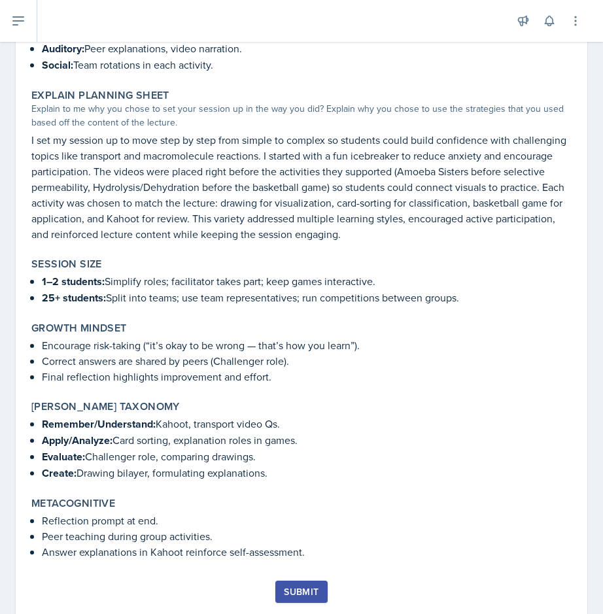
click at [309, 587] on div "Submit" at bounding box center [301, 592] width 35 height 10
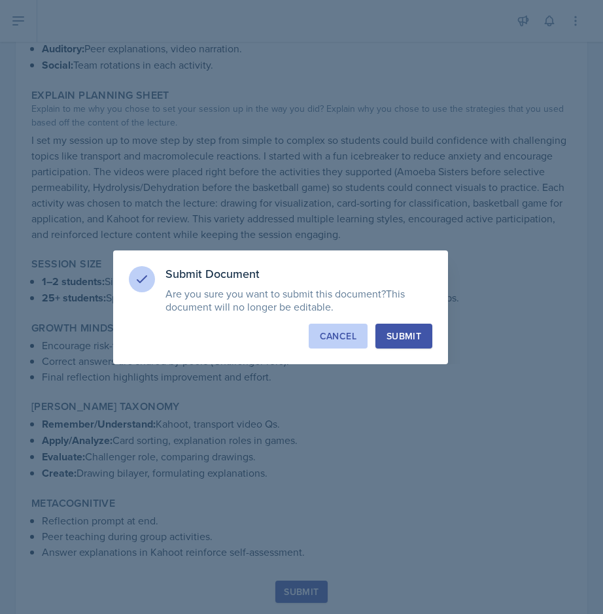
click at [347, 342] on button "Cancel" at bounding box center [338, 336] width 59 height 25
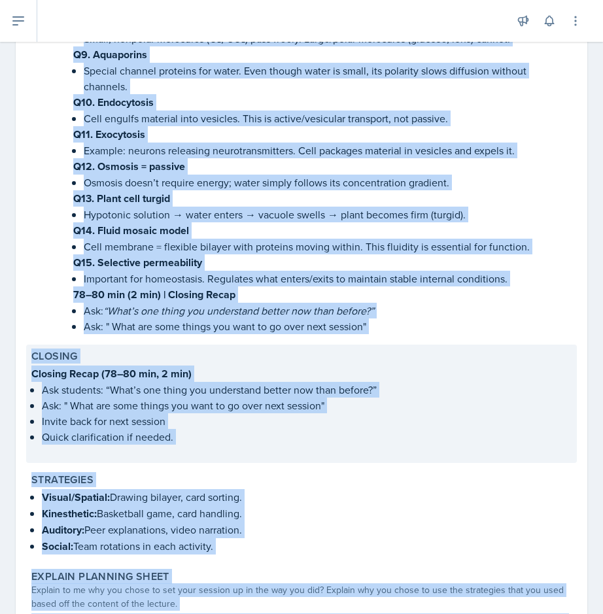
scroll to position [2383, 0]
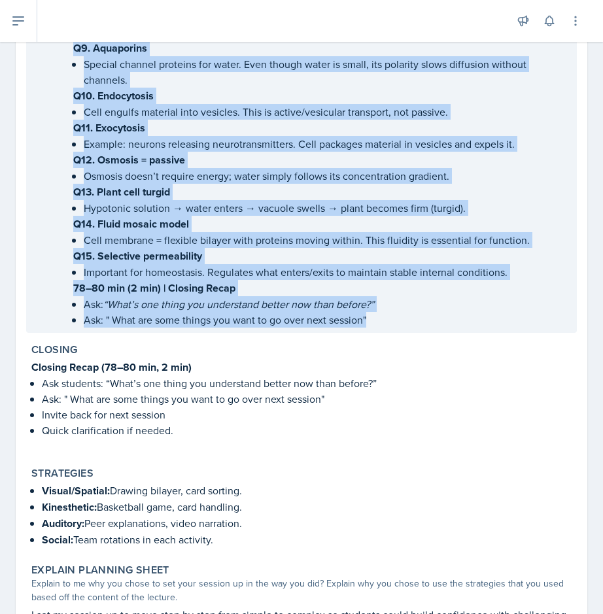
drag, startPoint x: 28, startPoint y: 113, endPoint x: 415, endPoint y: 288, distance: 424.9
copy div "Loremip Dolorsi (0–99 ame) Consectetu – Adip Elitseddoeiu Temp Inci utlabor etd…"
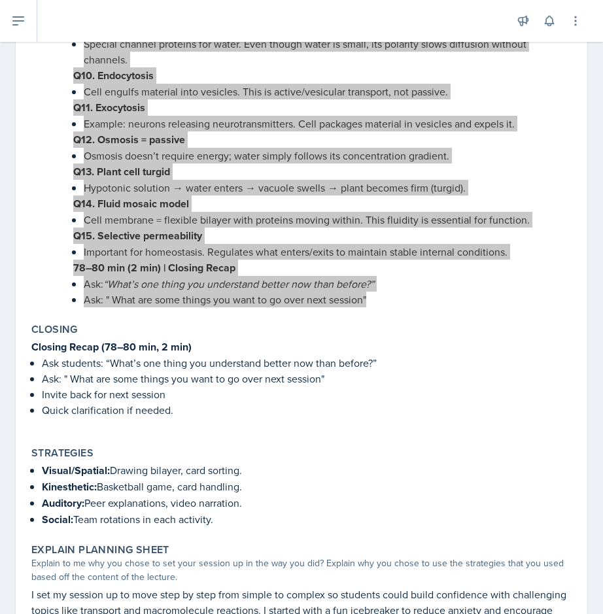
scroll to position [2412, 0]
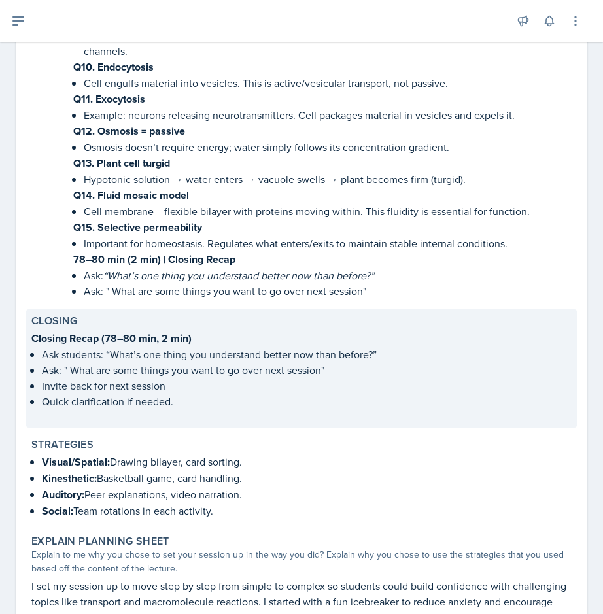
click at [276, 394] on p "Quick clarification if needed." at bounding box center [307, 402] width 530 height 16
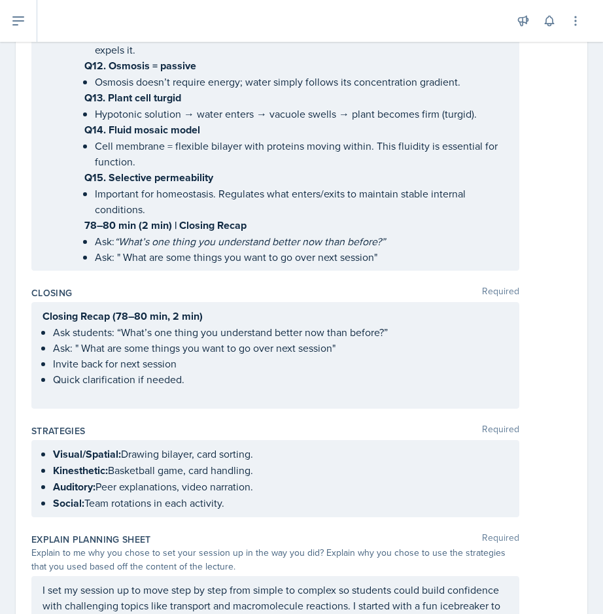
scroll to position [2715, 0]
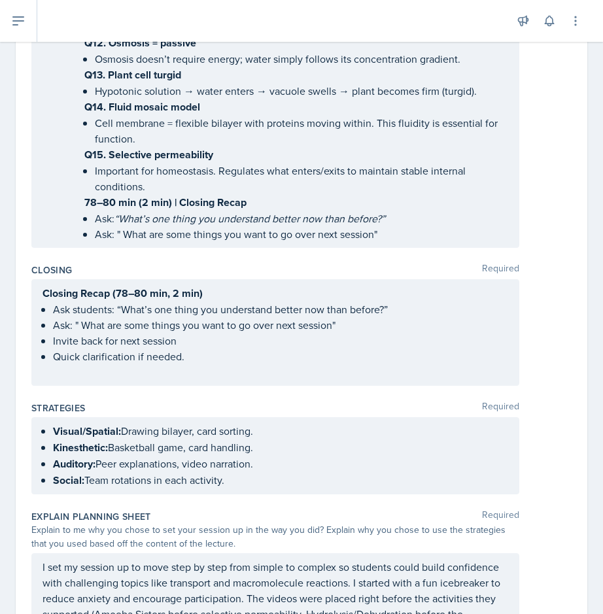
click at [407, 226] on p "Ask: " What are some things you want to go over next session"" at bounding box center [302, 234] width 414 height 16
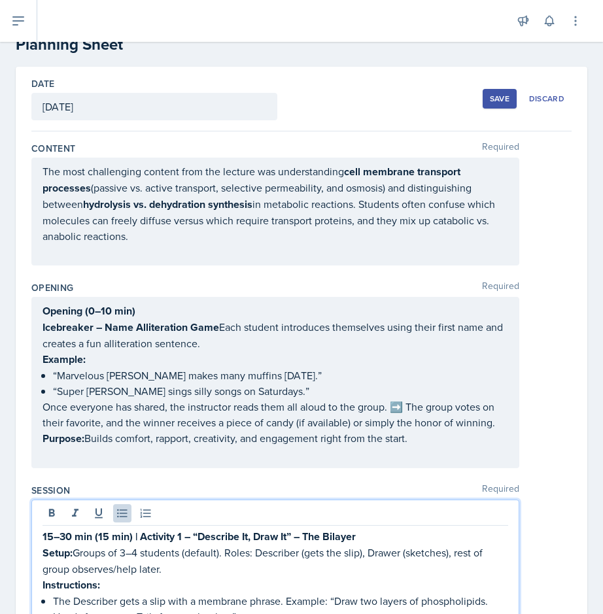
scroll to position [0, 0]
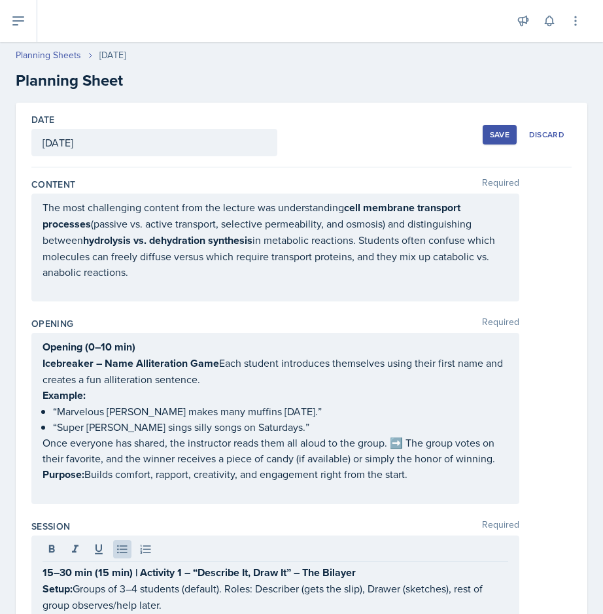
click at [499, 135] on div "Save" at bounding box center [500, 135] width 20 height 10
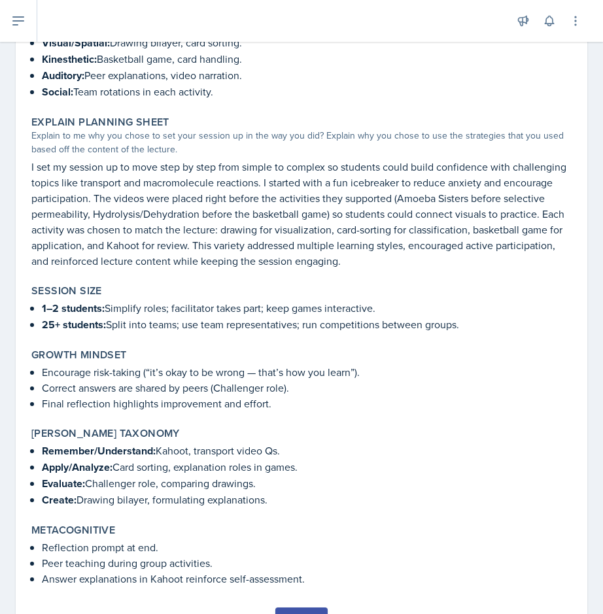
scroll to position [3000, 0]
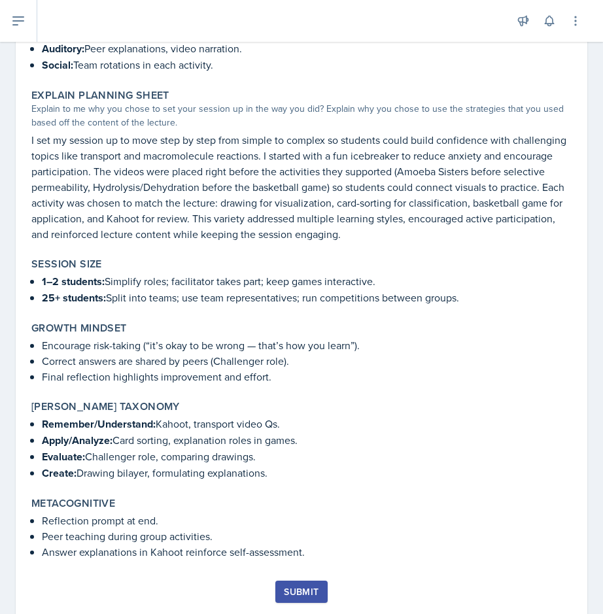
click at [311, 587] on div "Submit" at bounding box center [301, 592] width 35 height 10
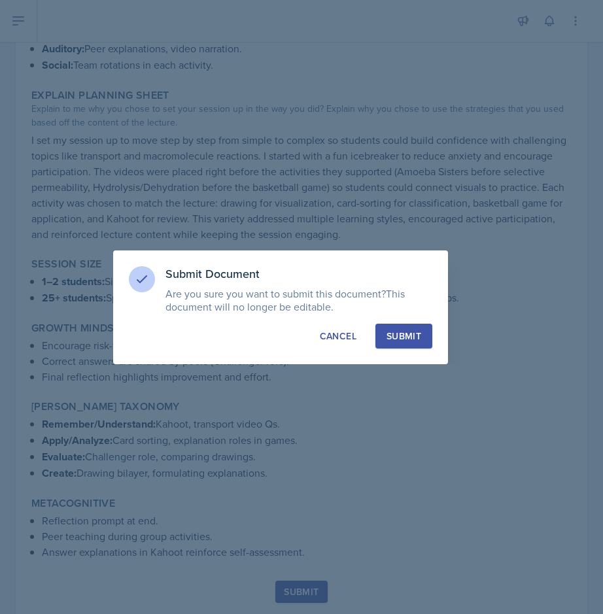
click at [393, 338] on div "Submit" at bounding box center [404, 336] width 35 height 13
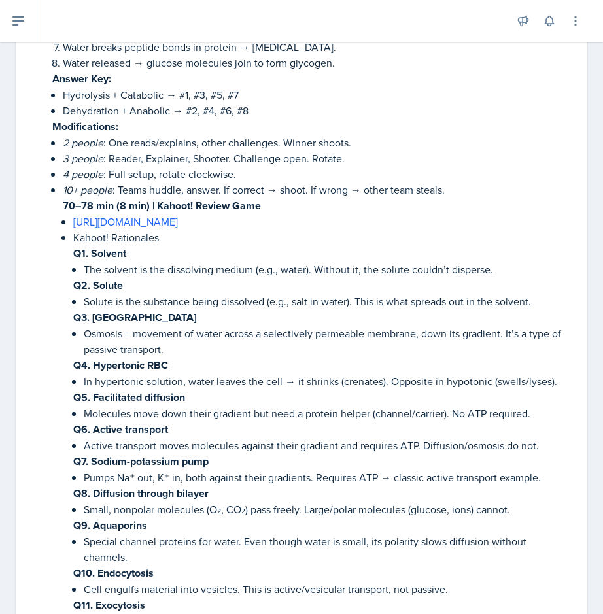
scroll to position [1901, 0]
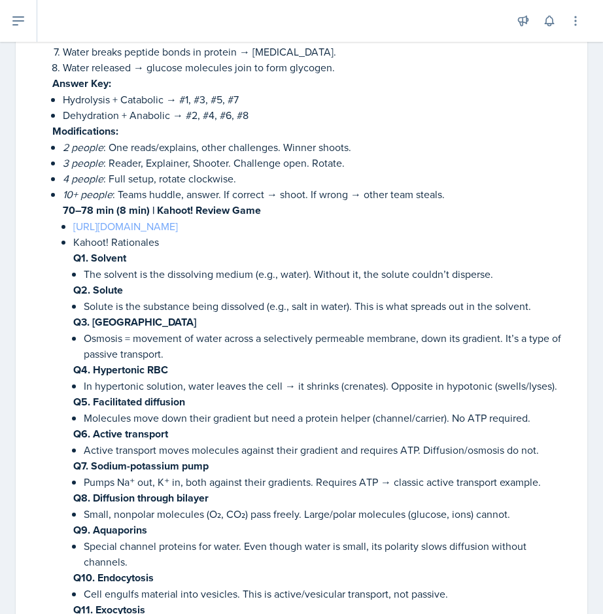
click at [178, 219] on link "[URL][DOMAIN_NAME]" at bounding box center [125, 226] width 105 height 14
